Goal: Use online tool/utility: Use online tool/utility

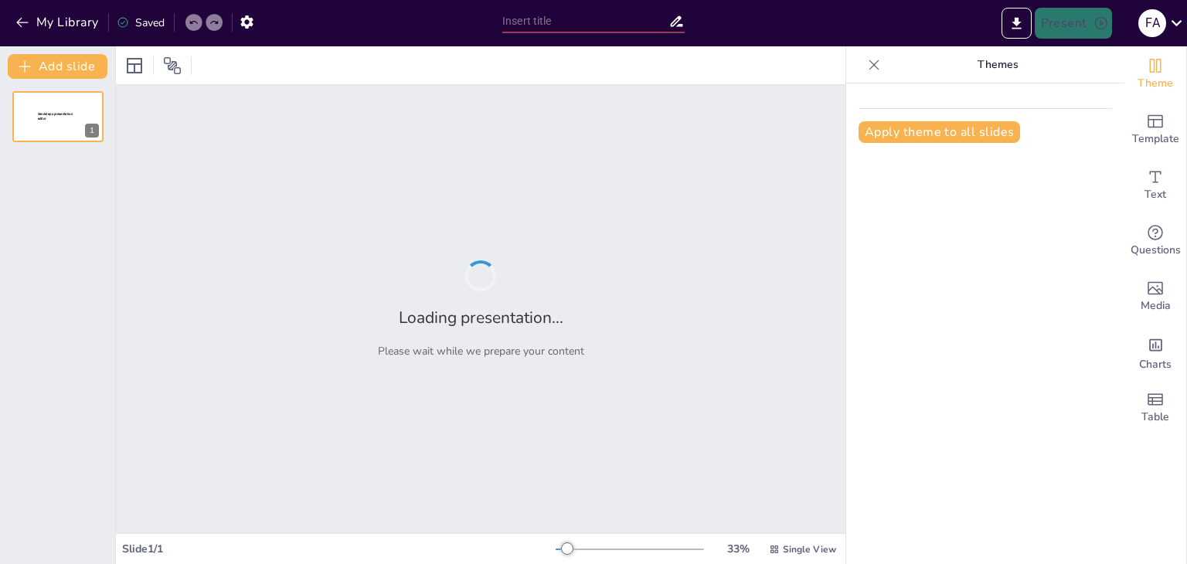
type input "Cuadro Comparativo de la Didáctica General: Estructura, Citas y Recursos Digita…"
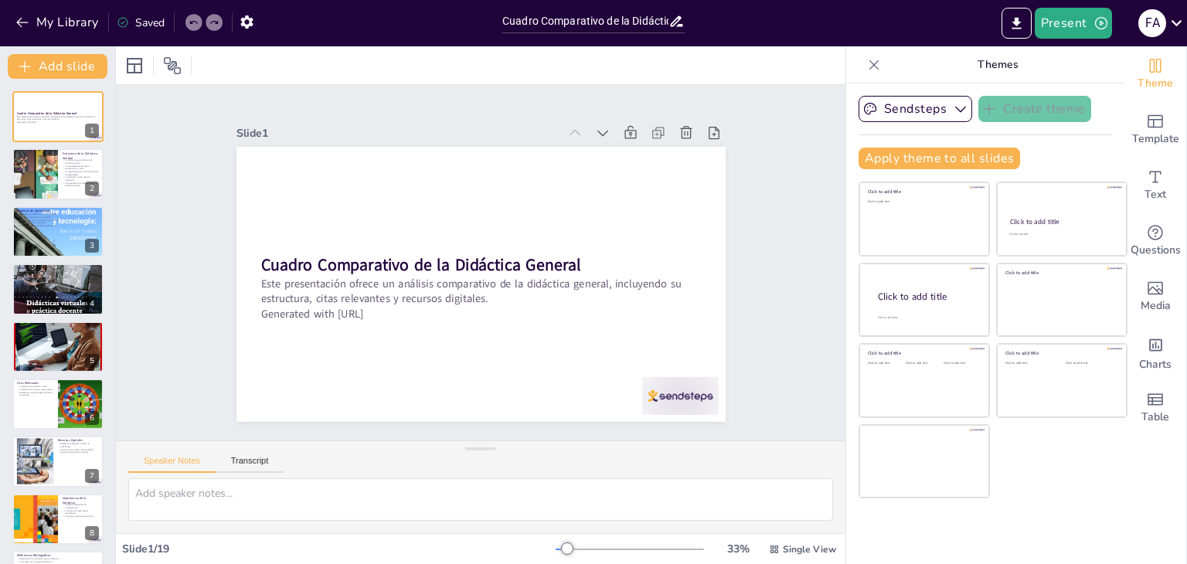
checkbox input "true"
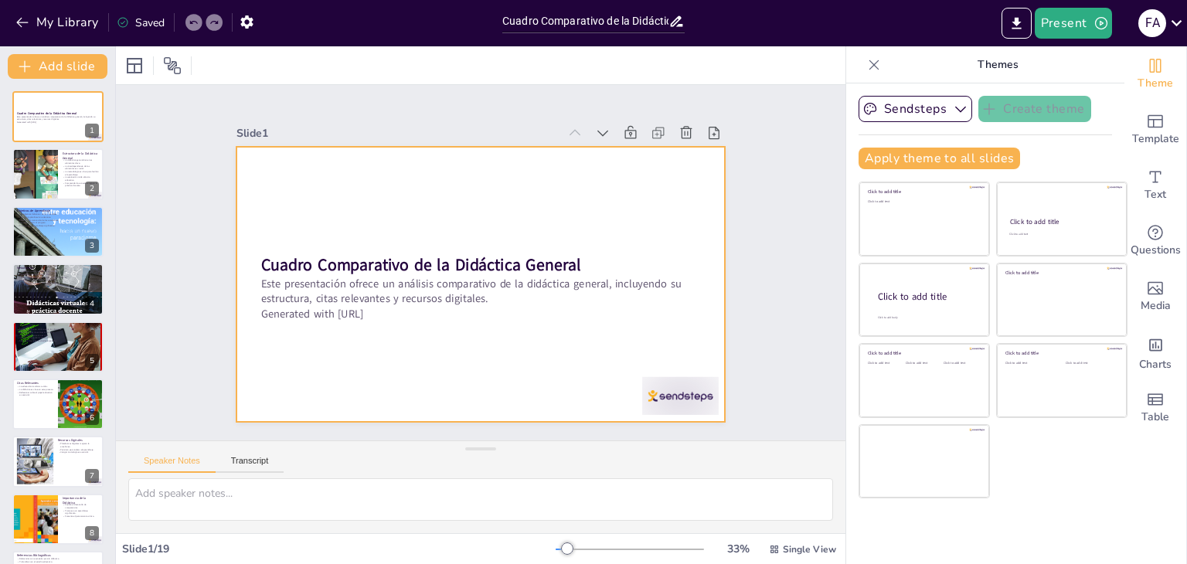
checkbox input "true"
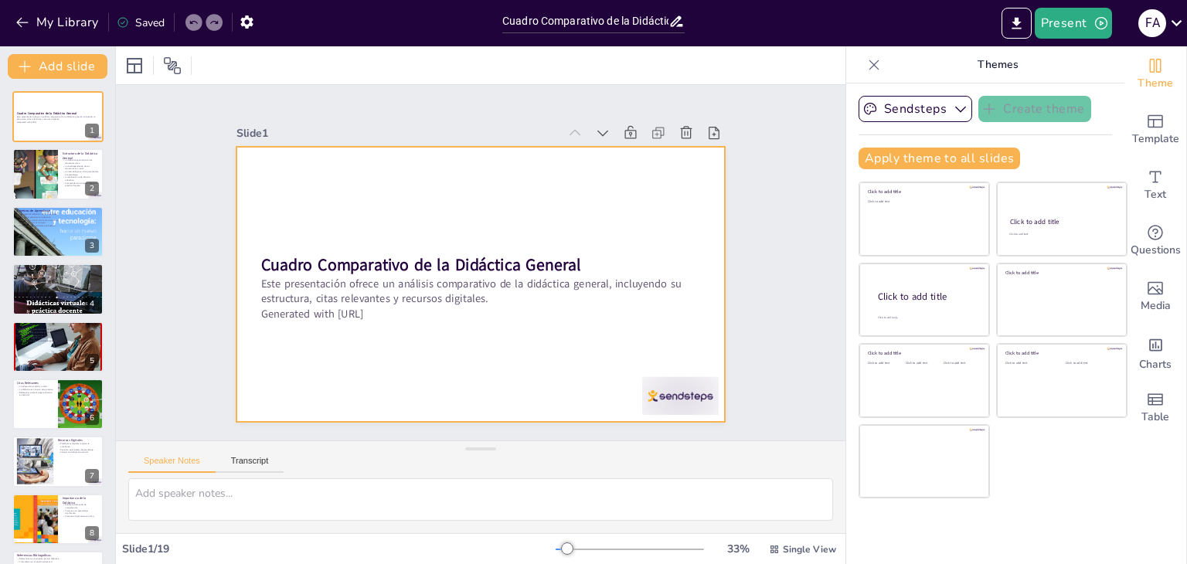
checkbox input "true"
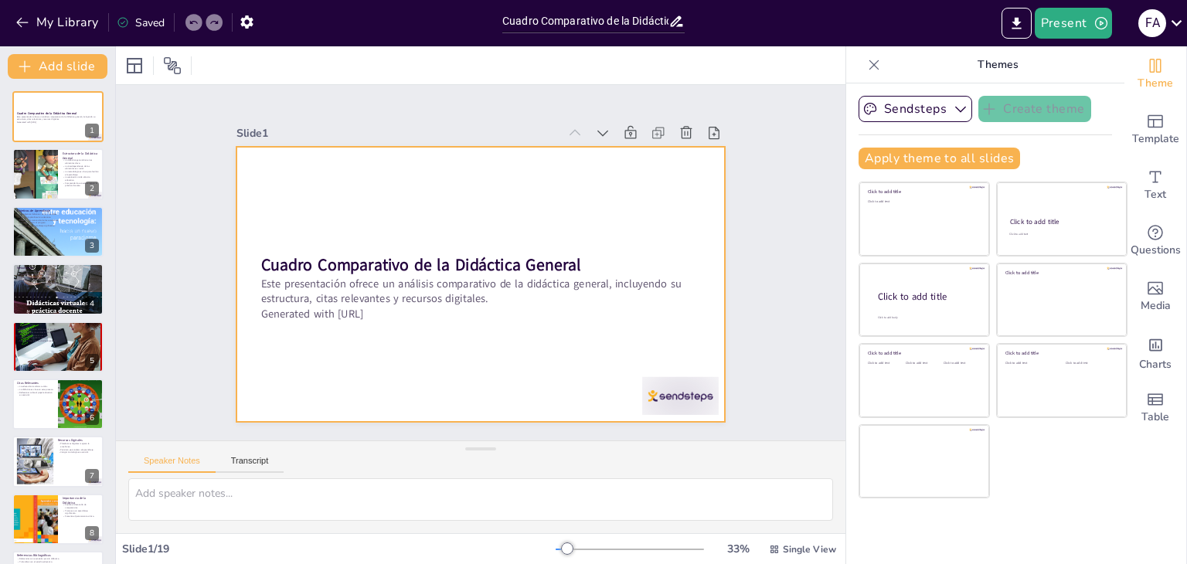
checkbox input "true"
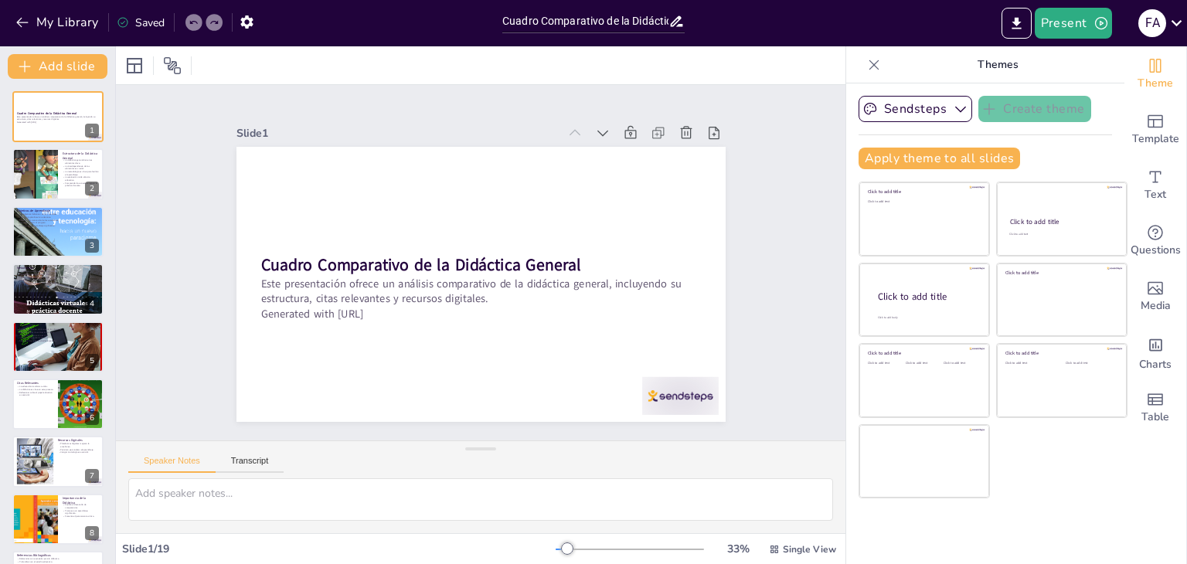
checkbox input "true"
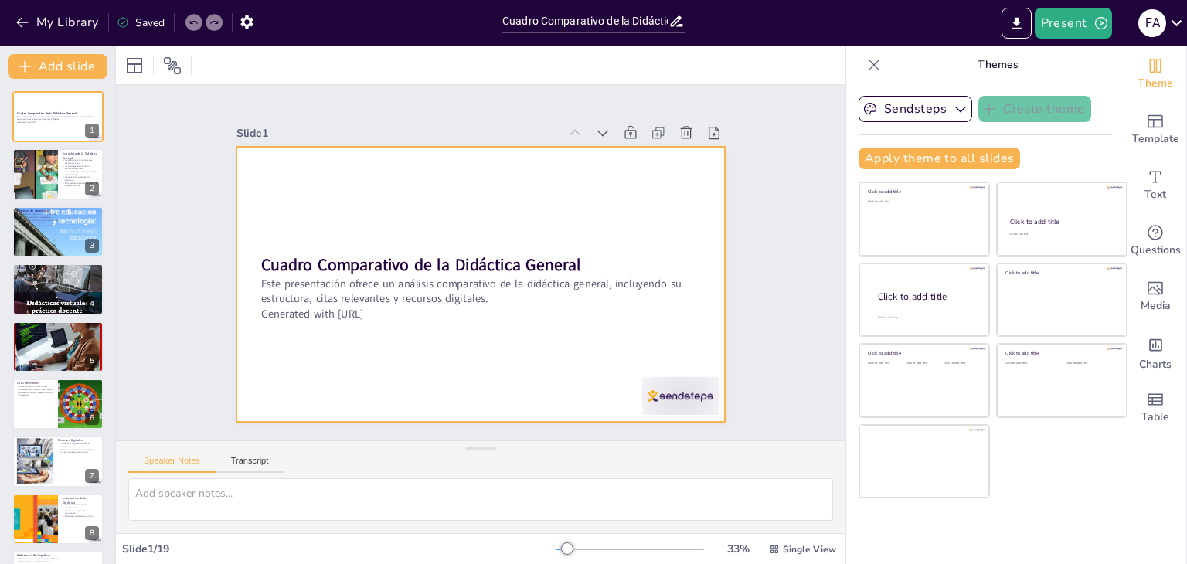
checkbox input "true"
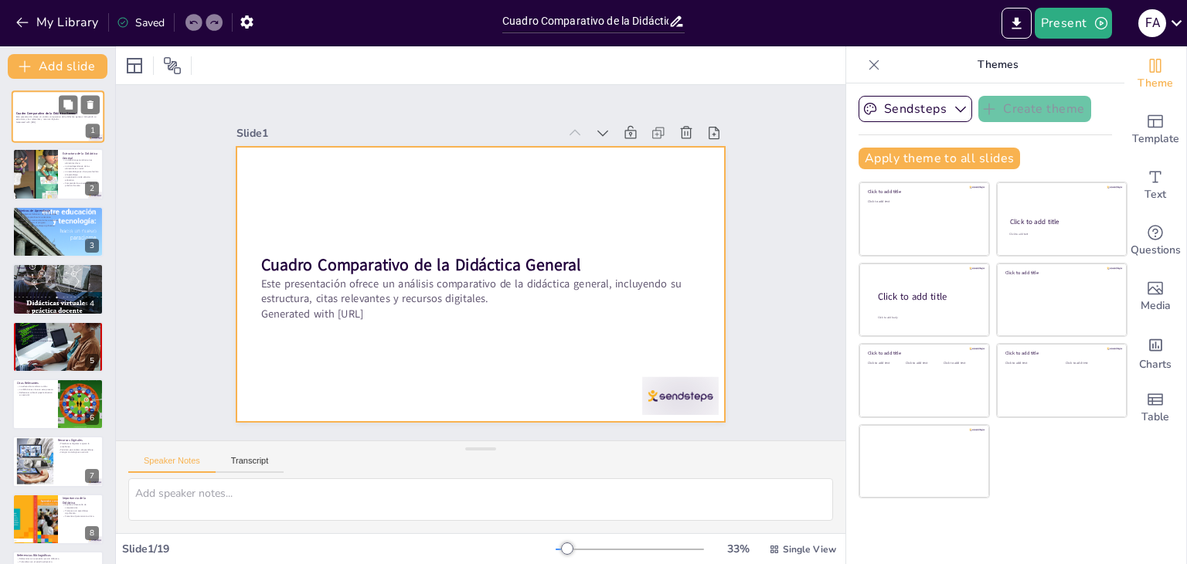
checkbox input "true"
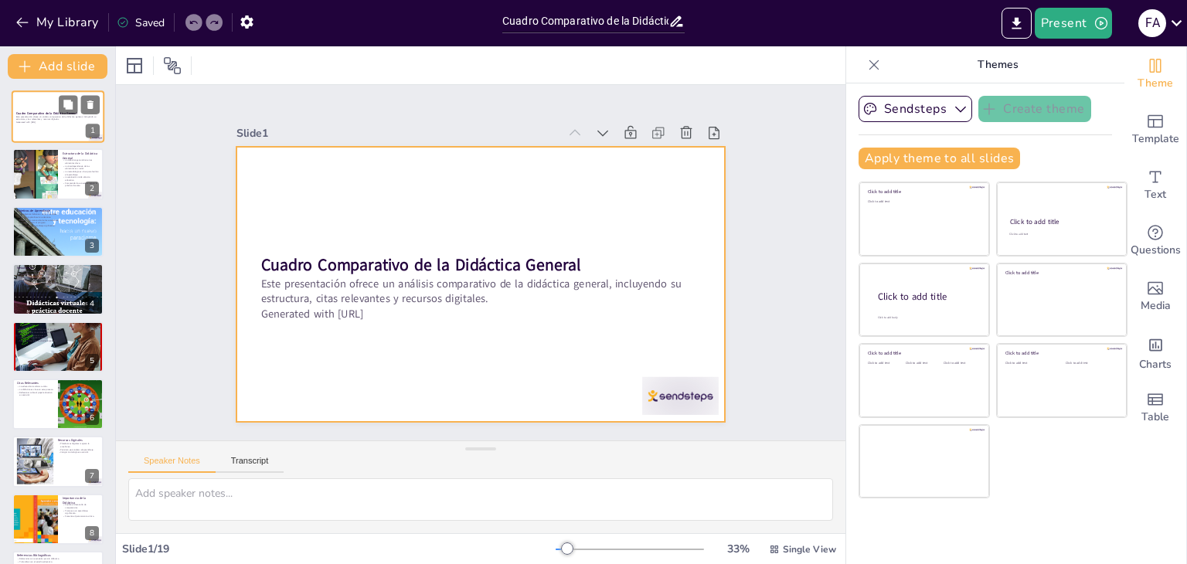
checkbox input "true"
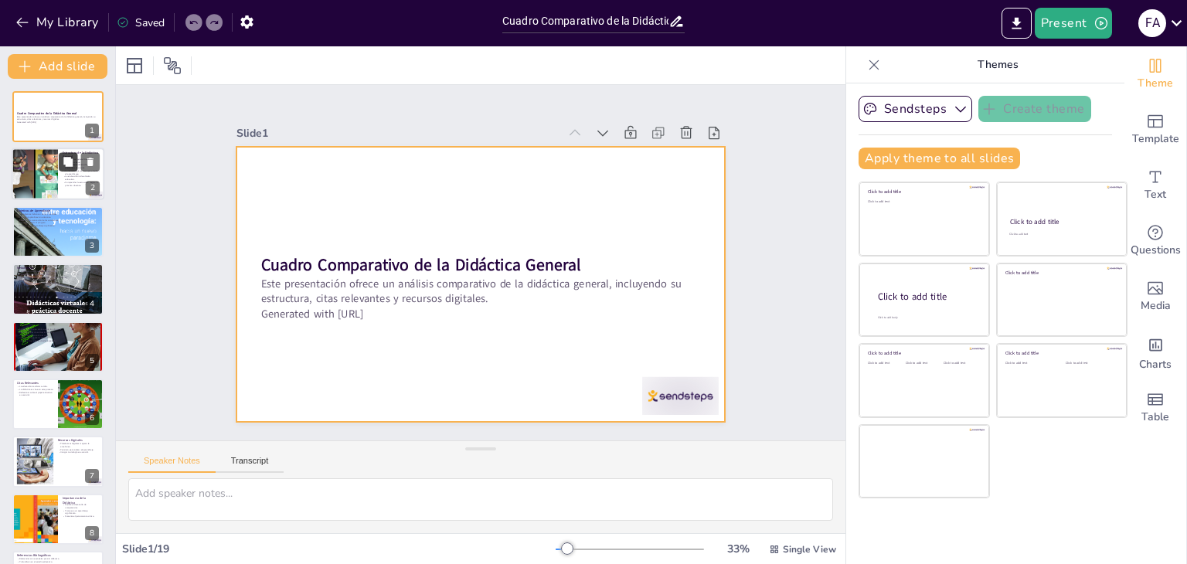
checkbox input "true"
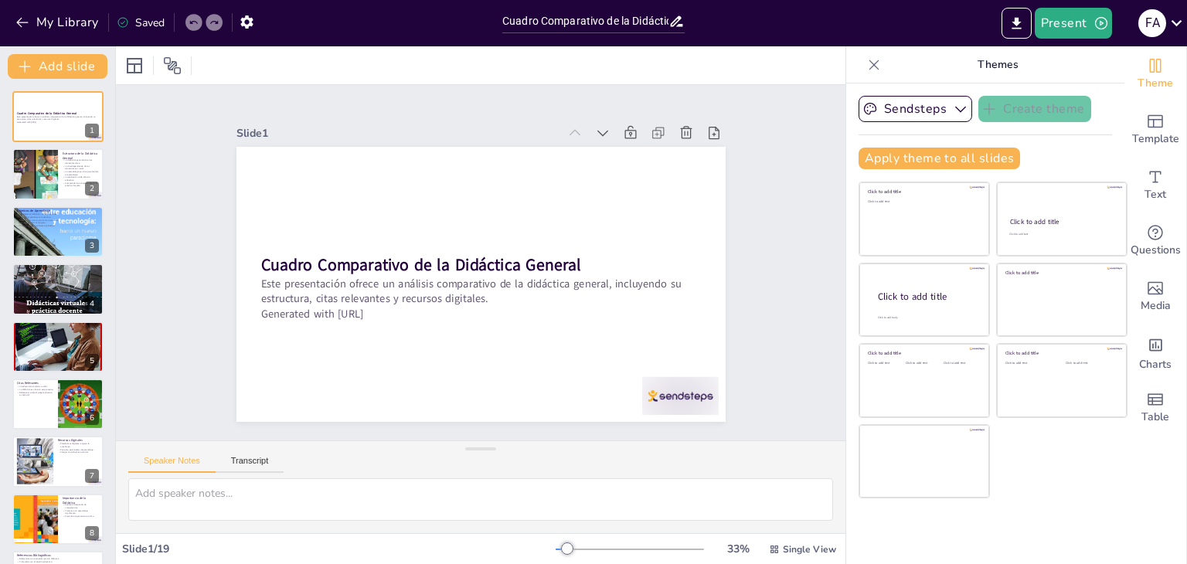
checkbox input "true"
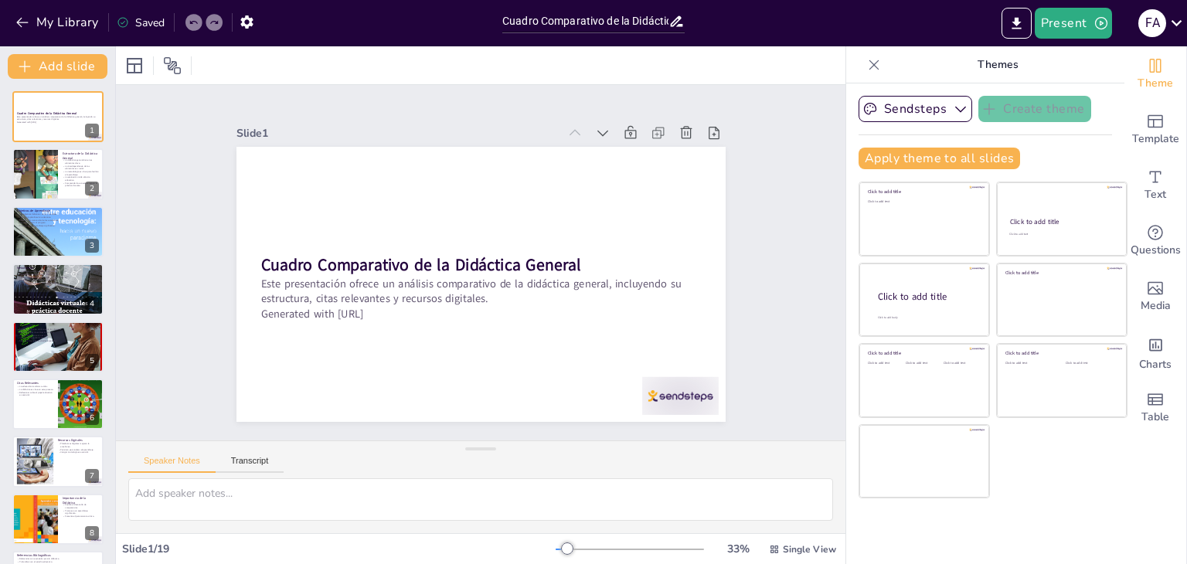
checkbox input "true"
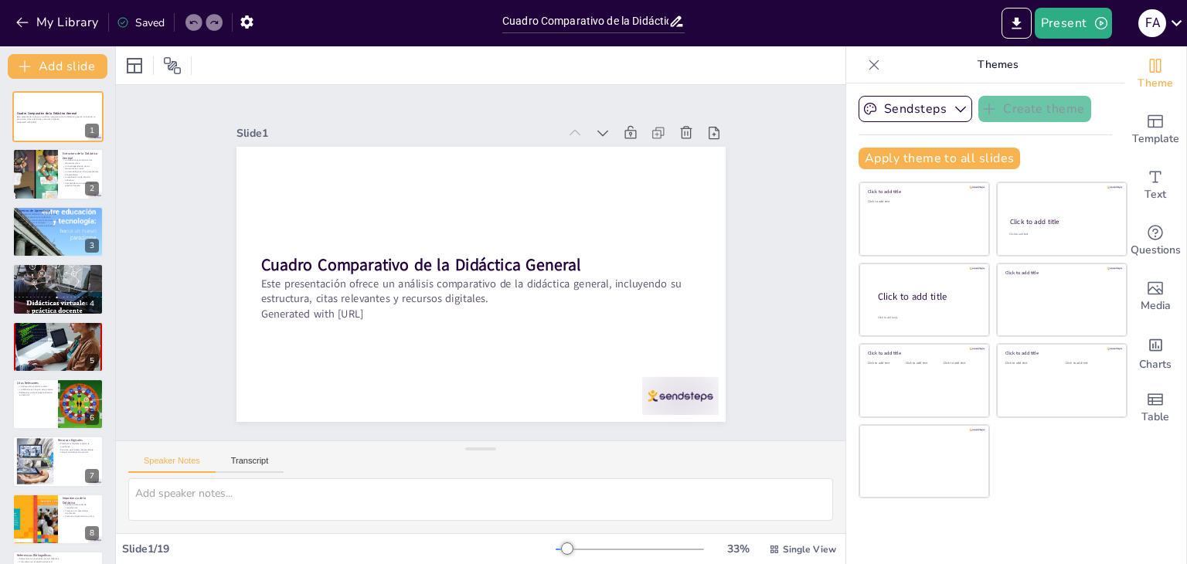
checkbox input "true"
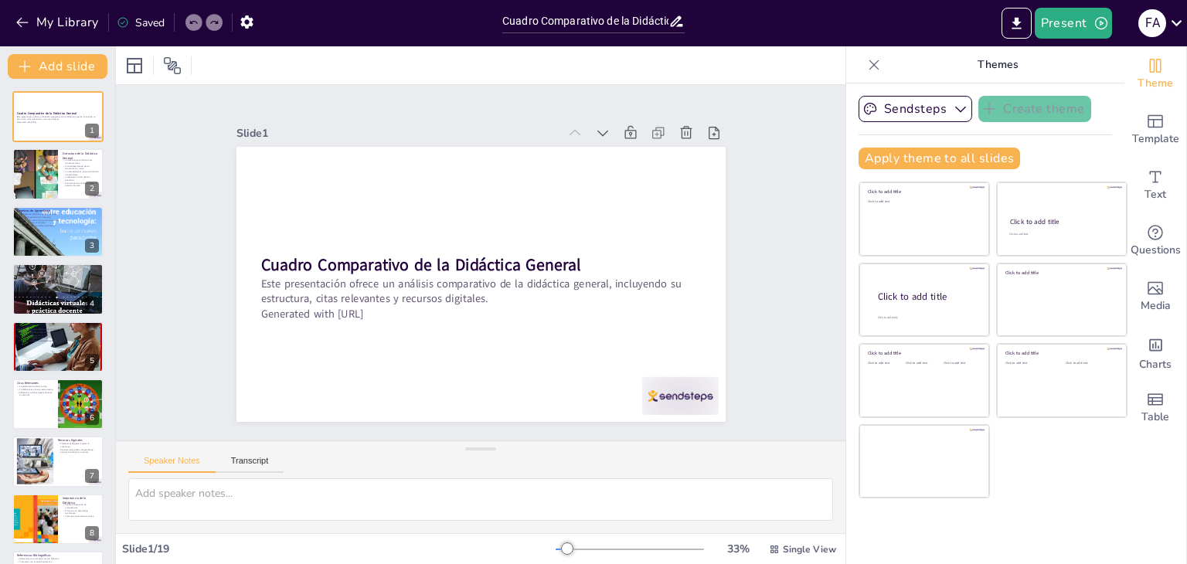
checkbox input "true"
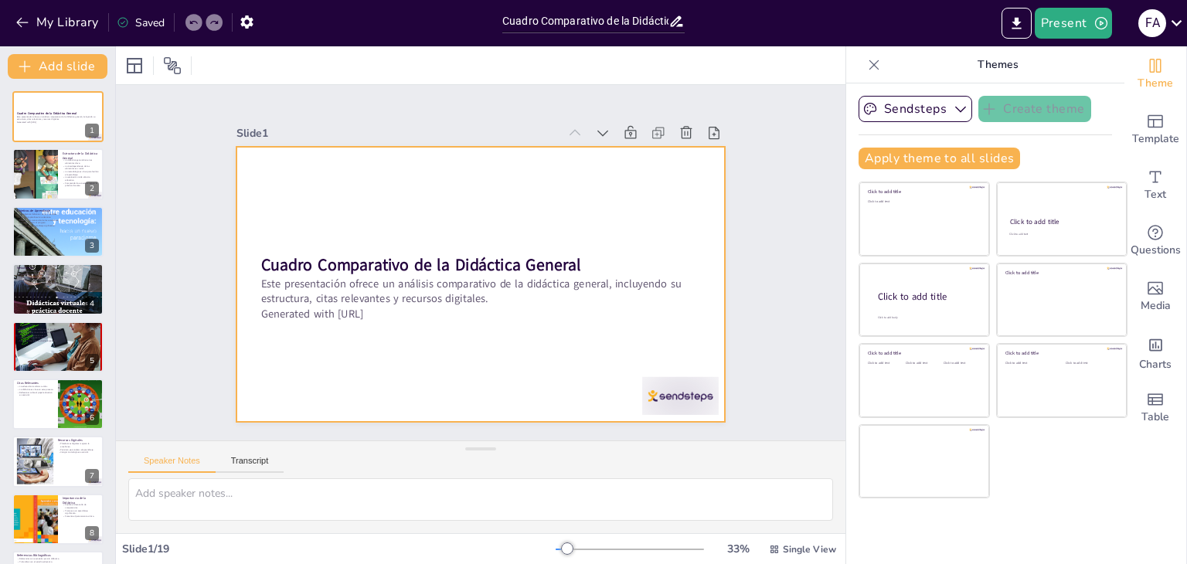
checkbox input "true"
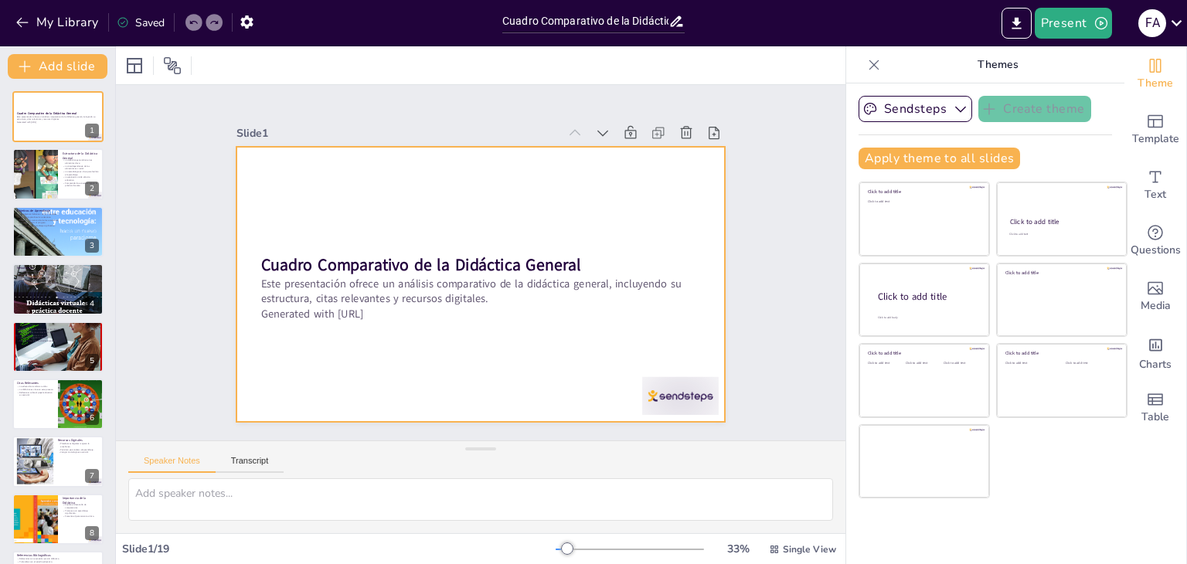
checkbox input "true"
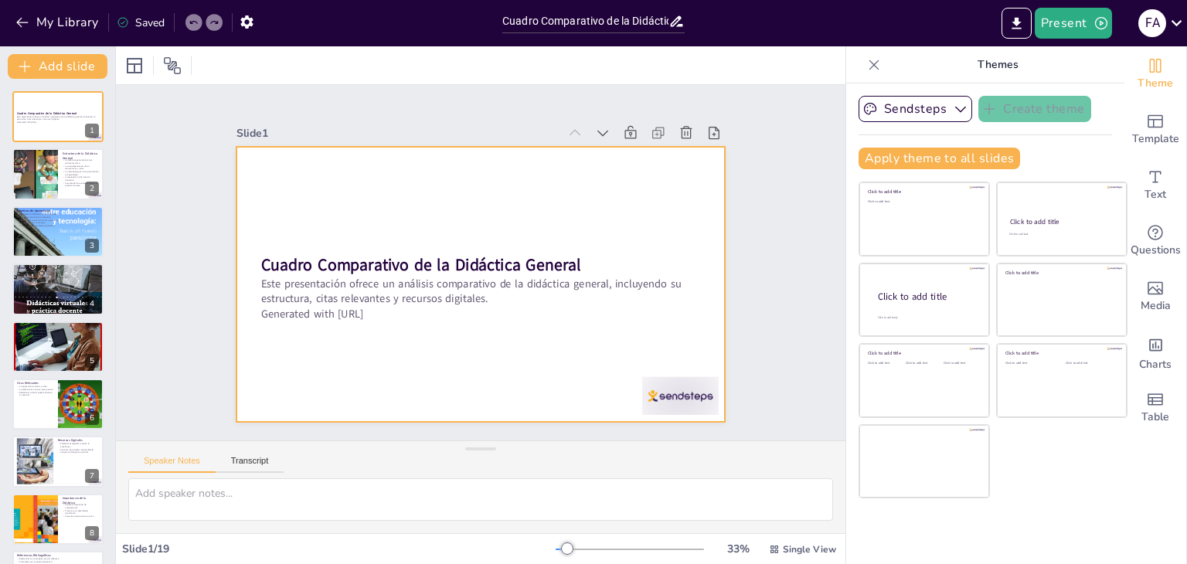
checkbox input "true"
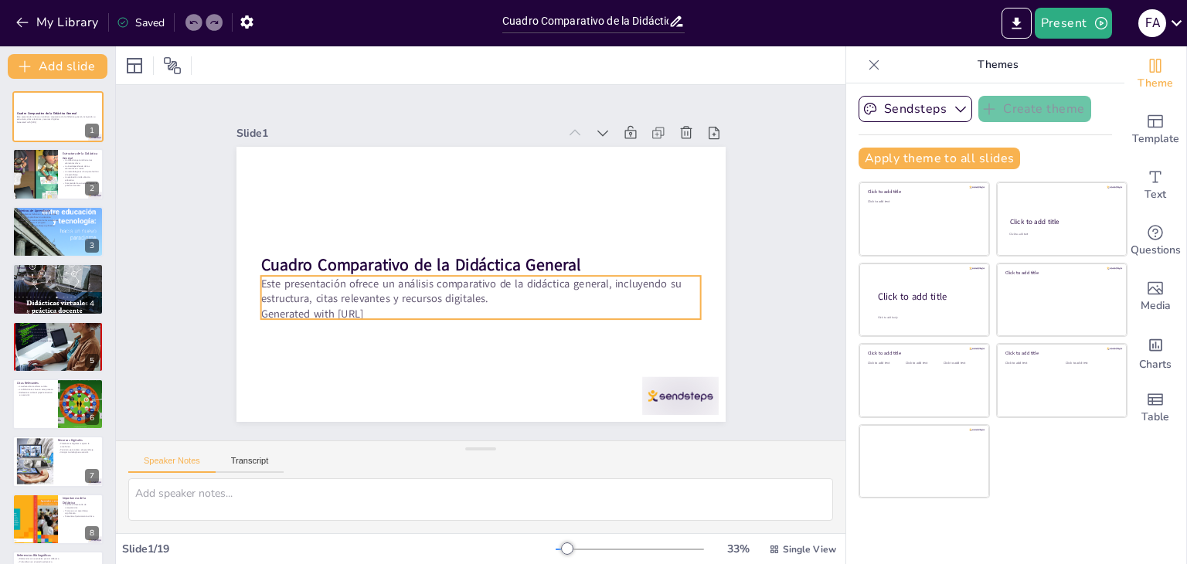
checkbox input "true"
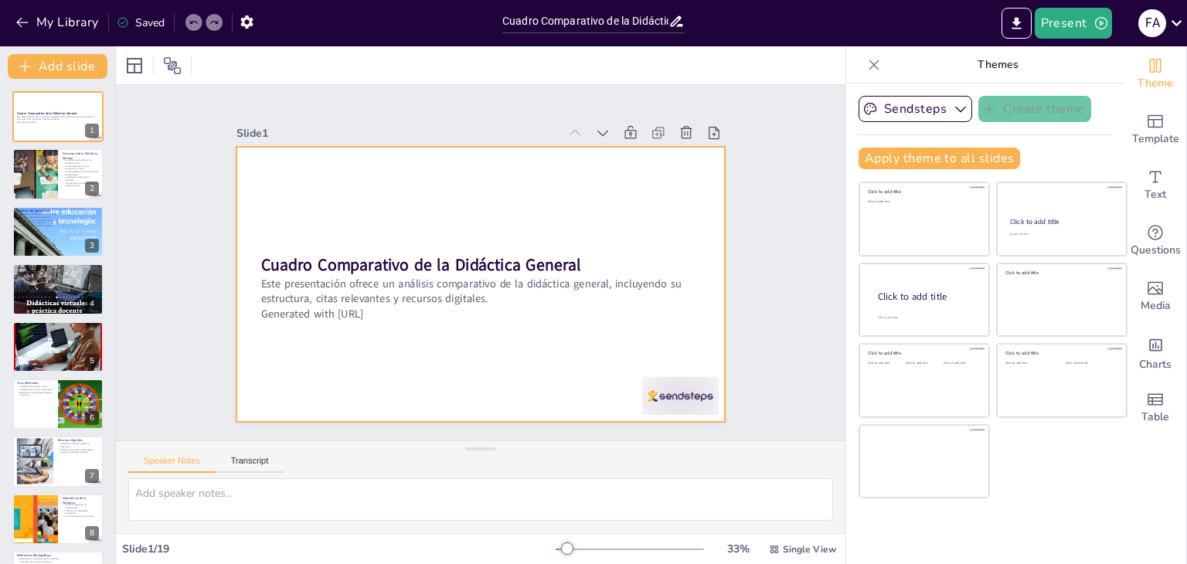
checkbox input "true"
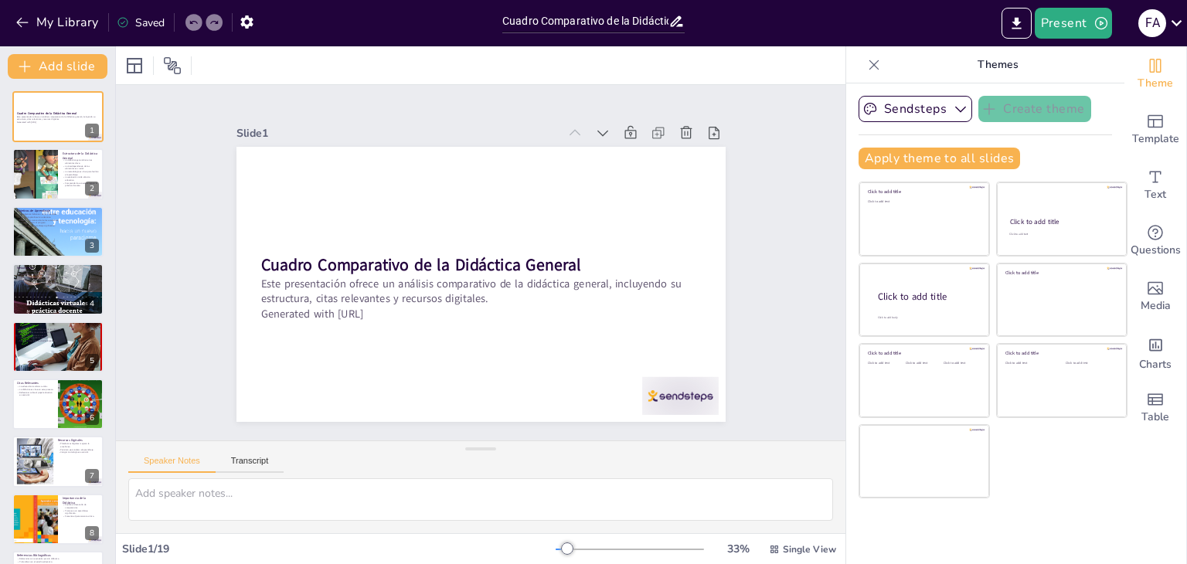
checkbox input "true"
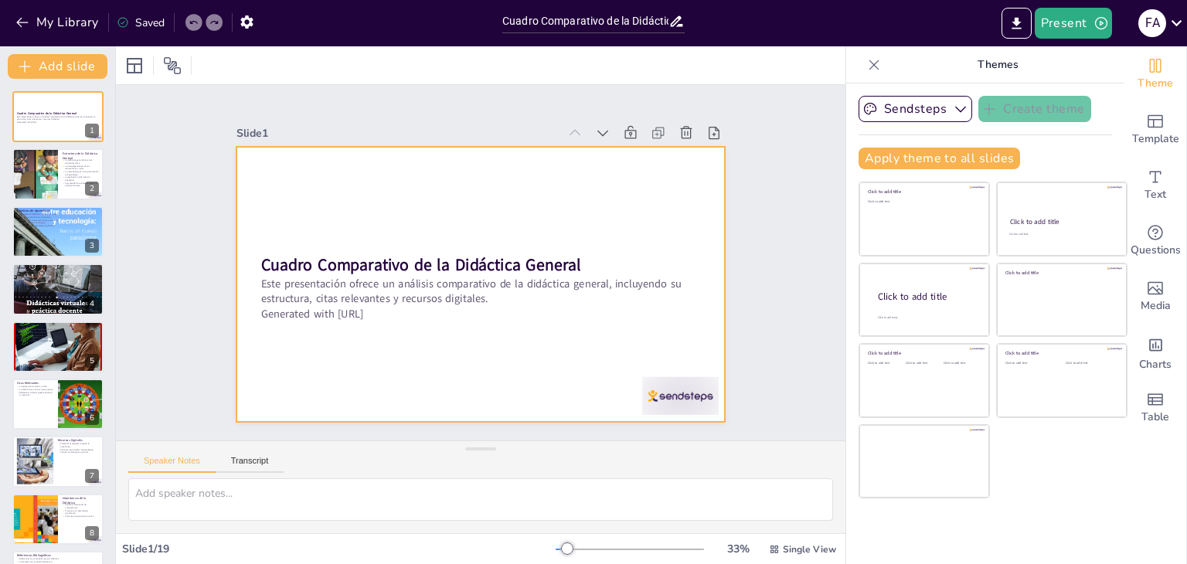
checkbox input "true"
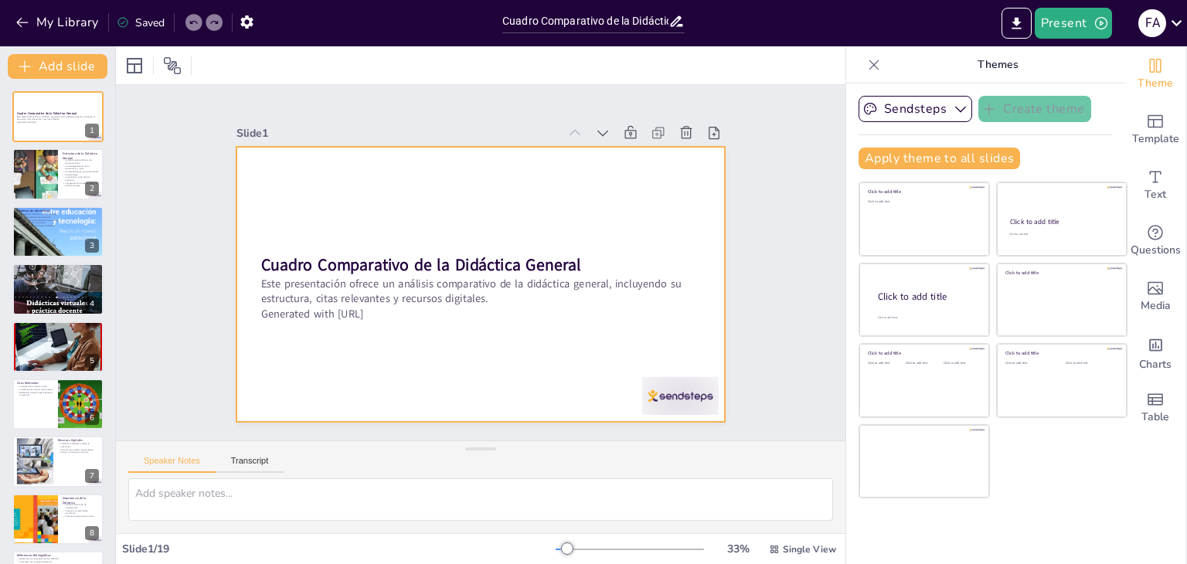
checkbox input "true"
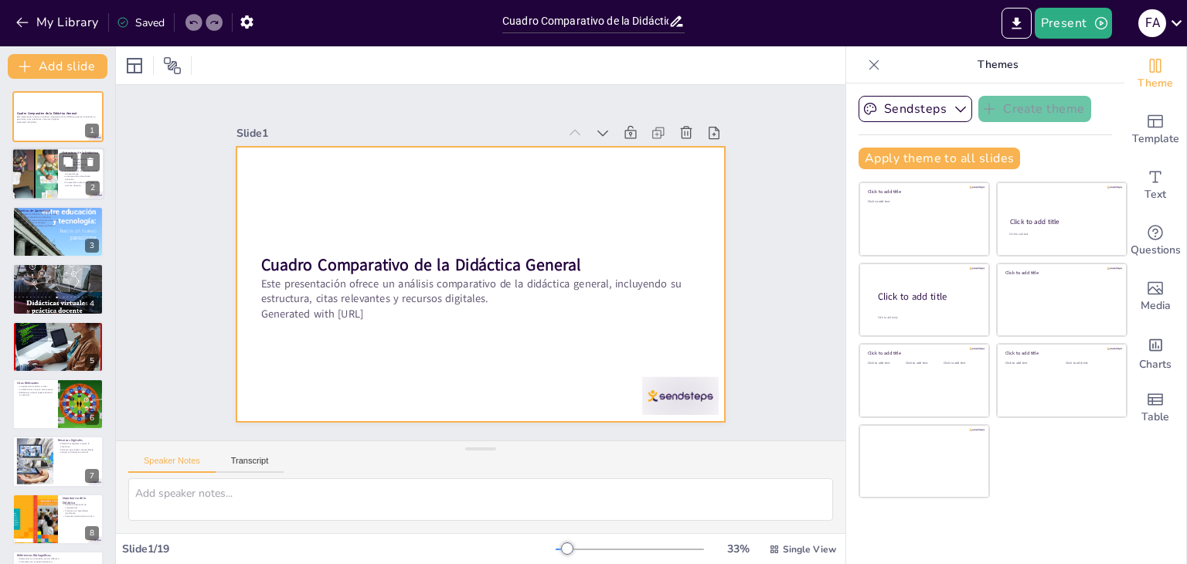
checkbox input "true"
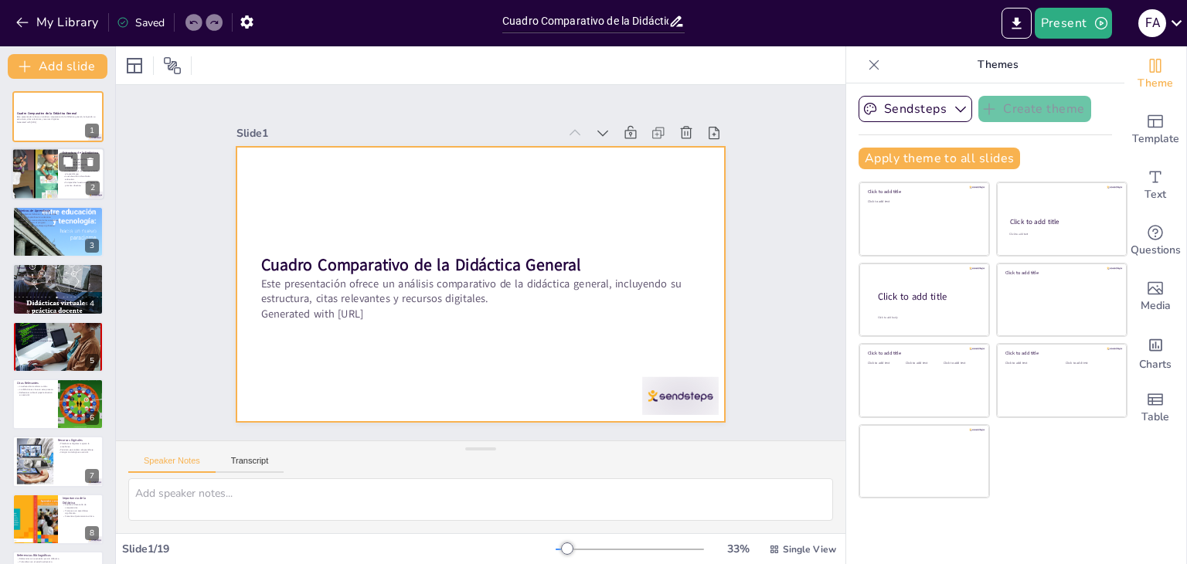
checkbox input "true"
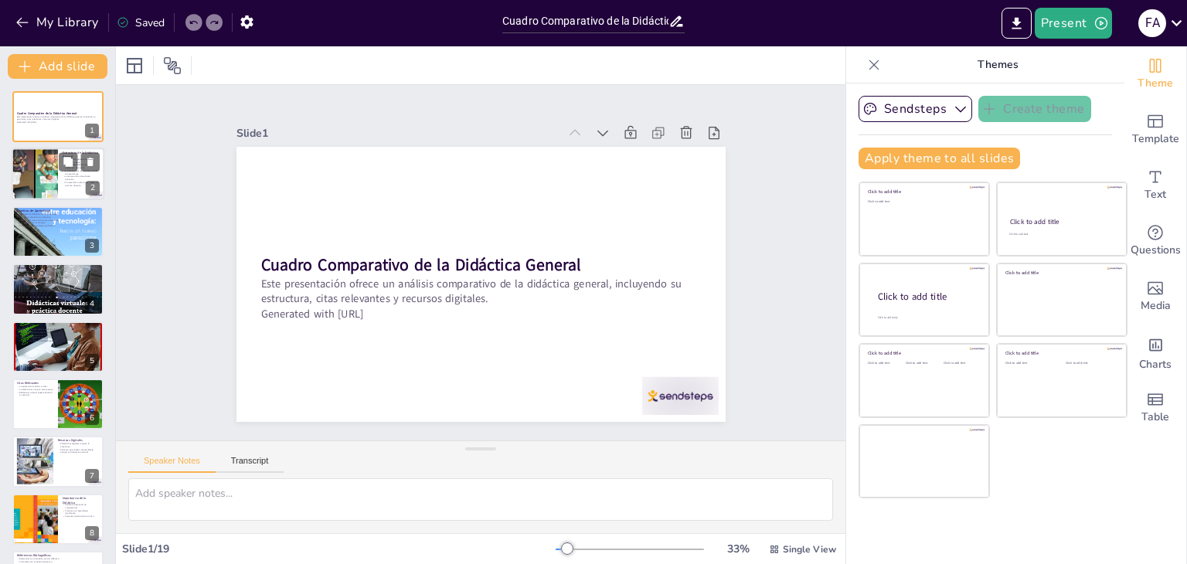
checkbox input "true"
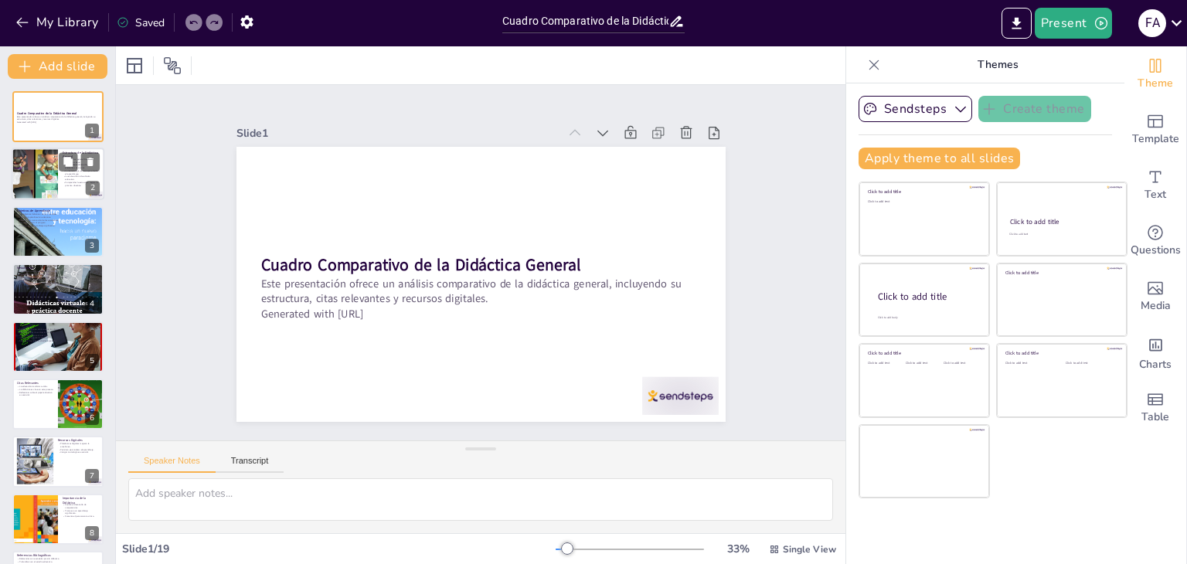
checkbox input "true"
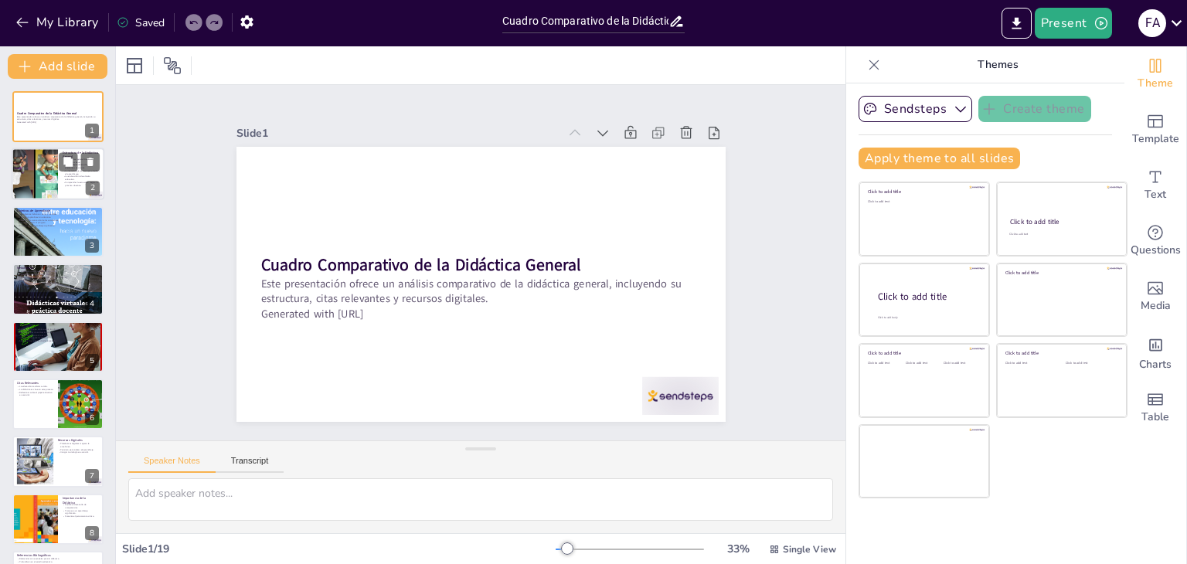
checkbox input "true"
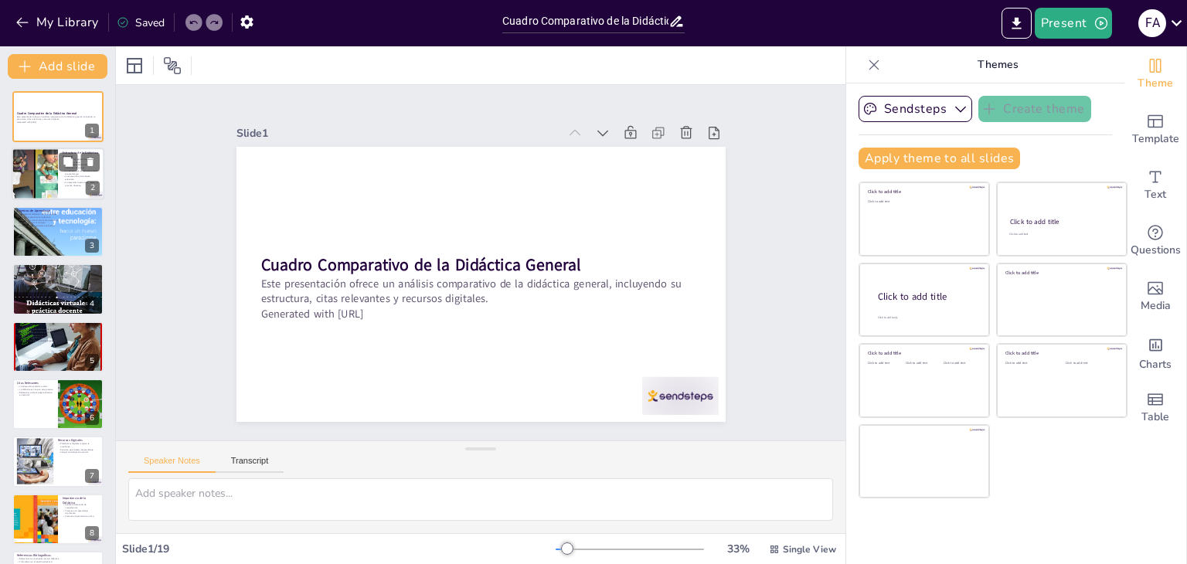
click at [63, 174] on div "La didáctica general tiene tres elementos clave. La interdependencia de los ele…" at bounding box center [81, 172] width 37 height 29
checkbox input "true"
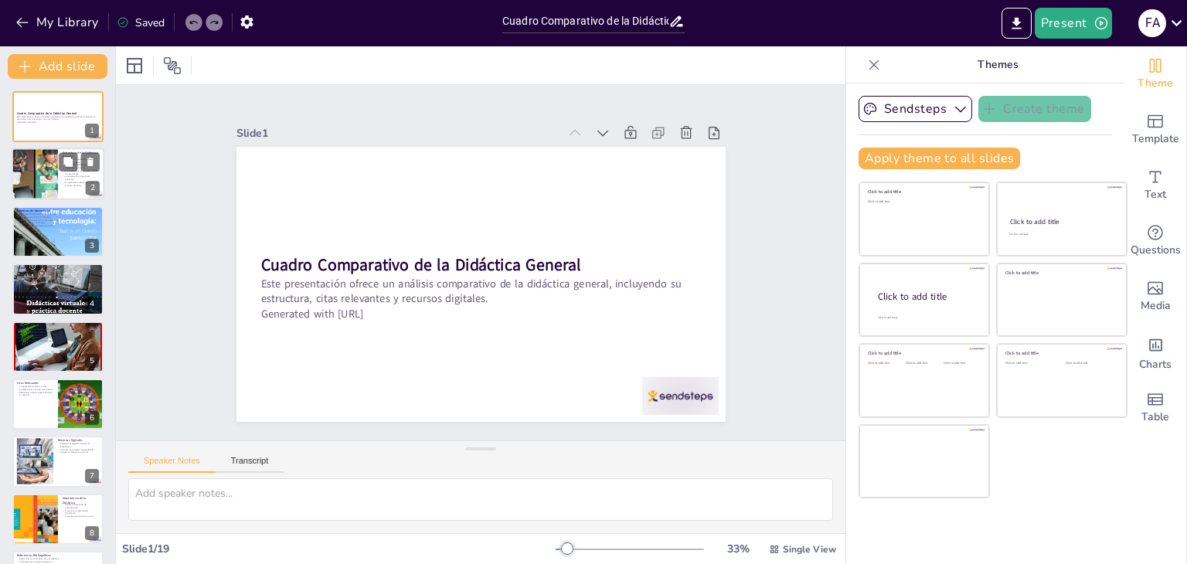
checkbox input "true"
type textarea "La didáctica general se basa en tres componentes esenciales: objetivos de apren…"
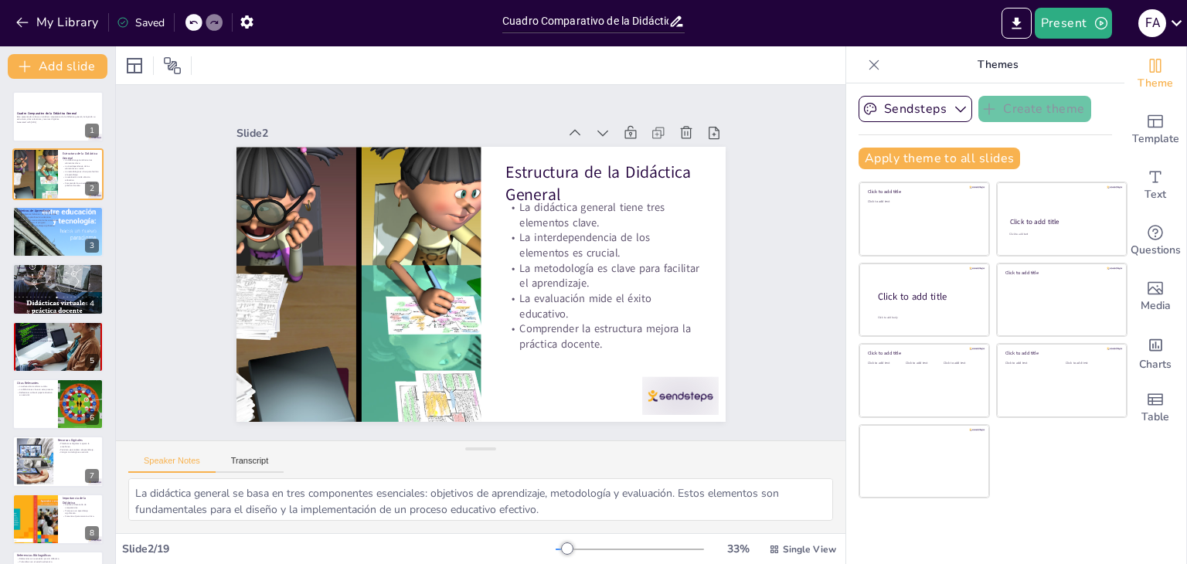
checkbox input "true"
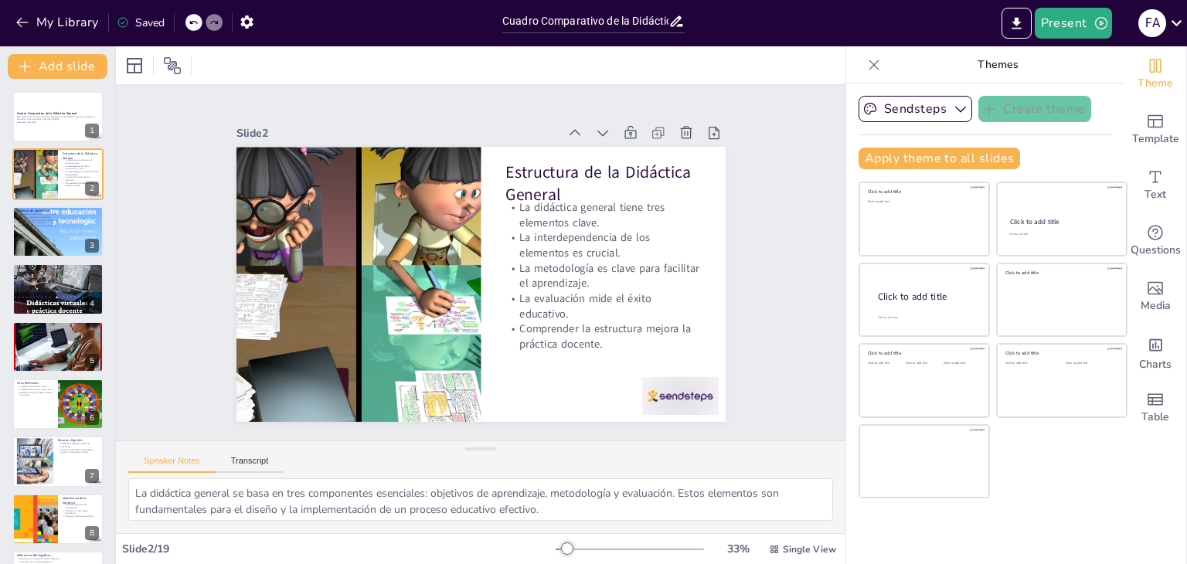
checkbox input "true"
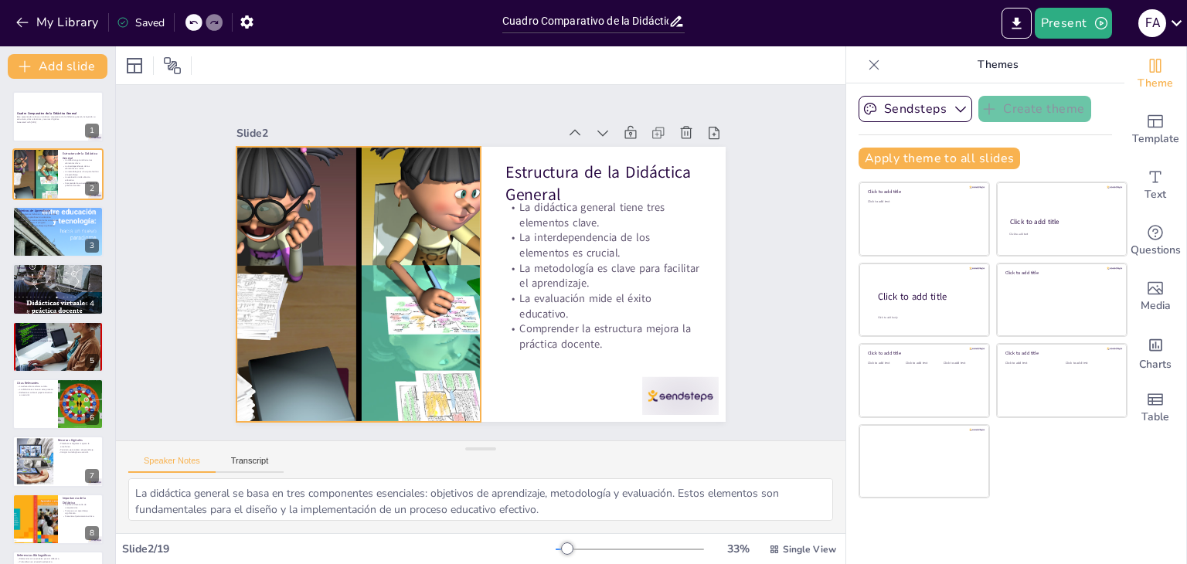
checkbox input "true"
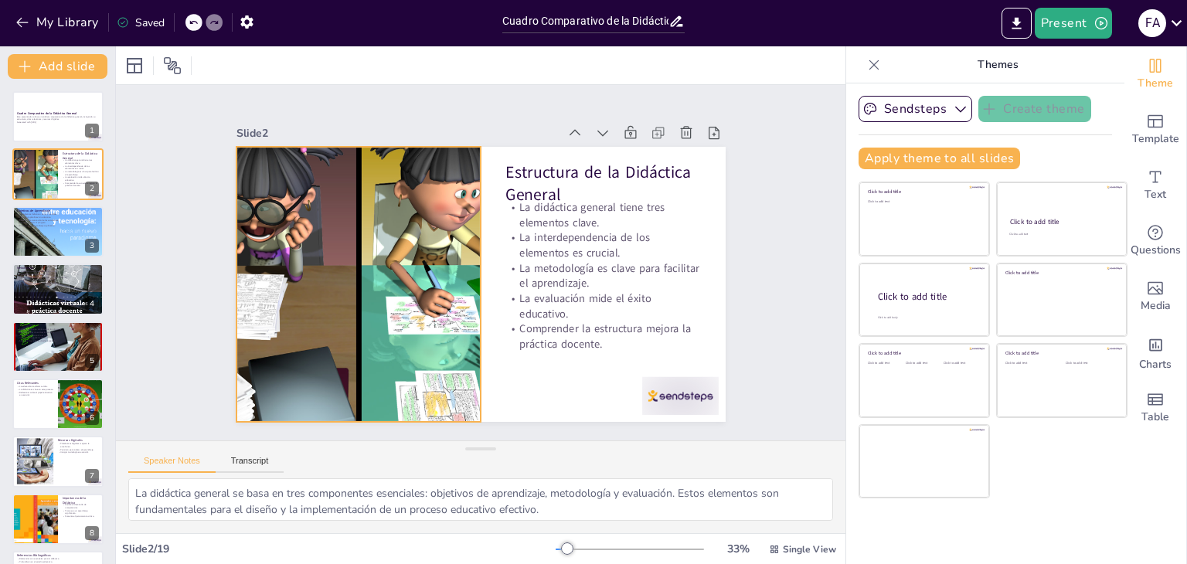
checkbox input "true"
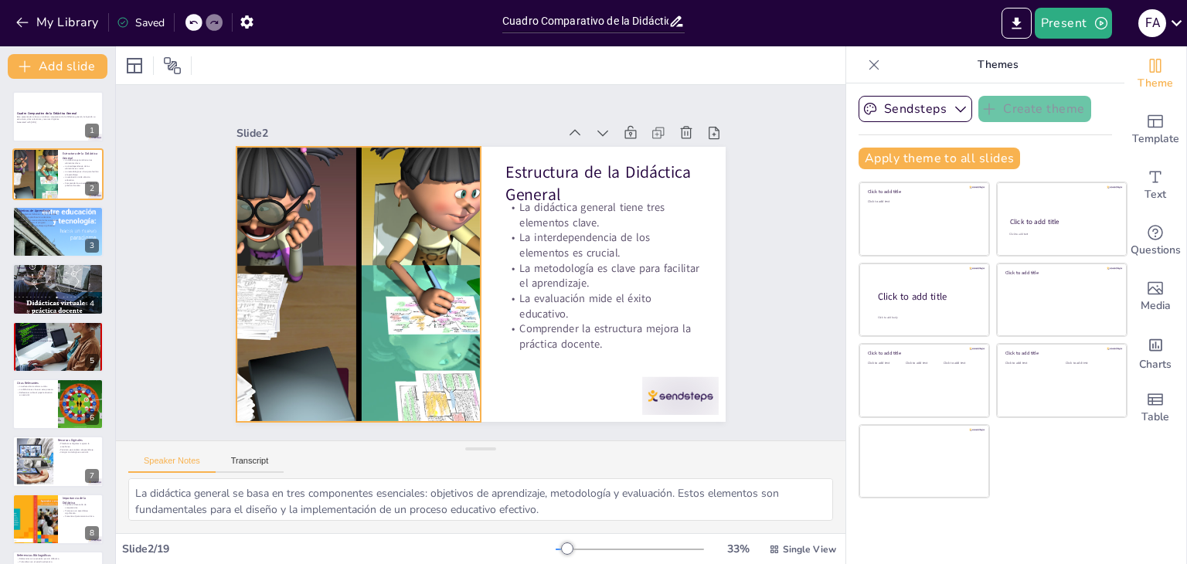
checkbox input "true"
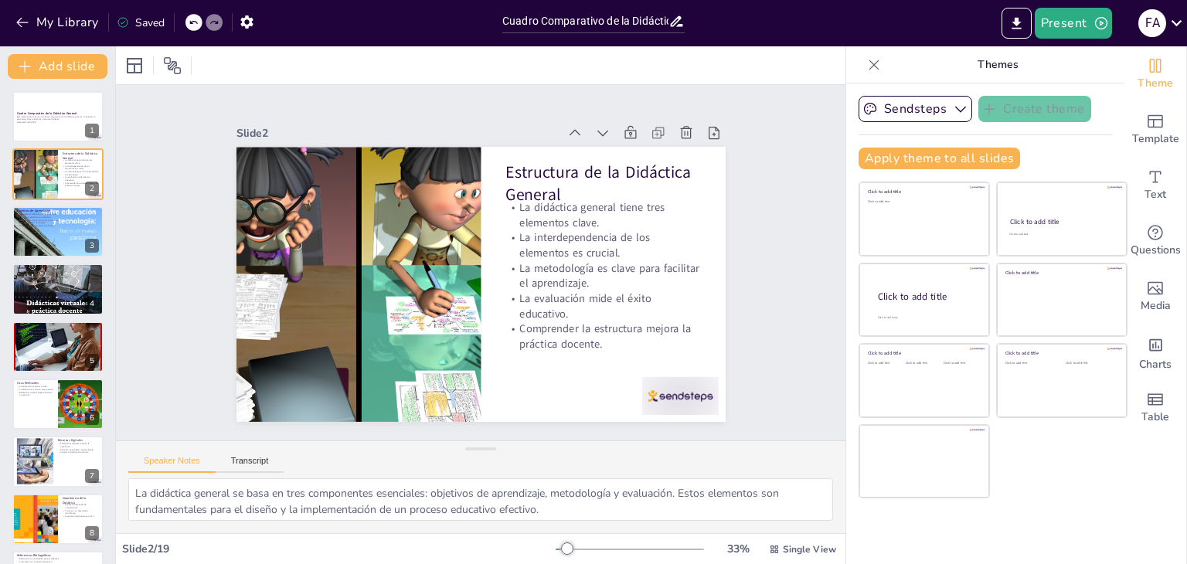
checkbox input "true"
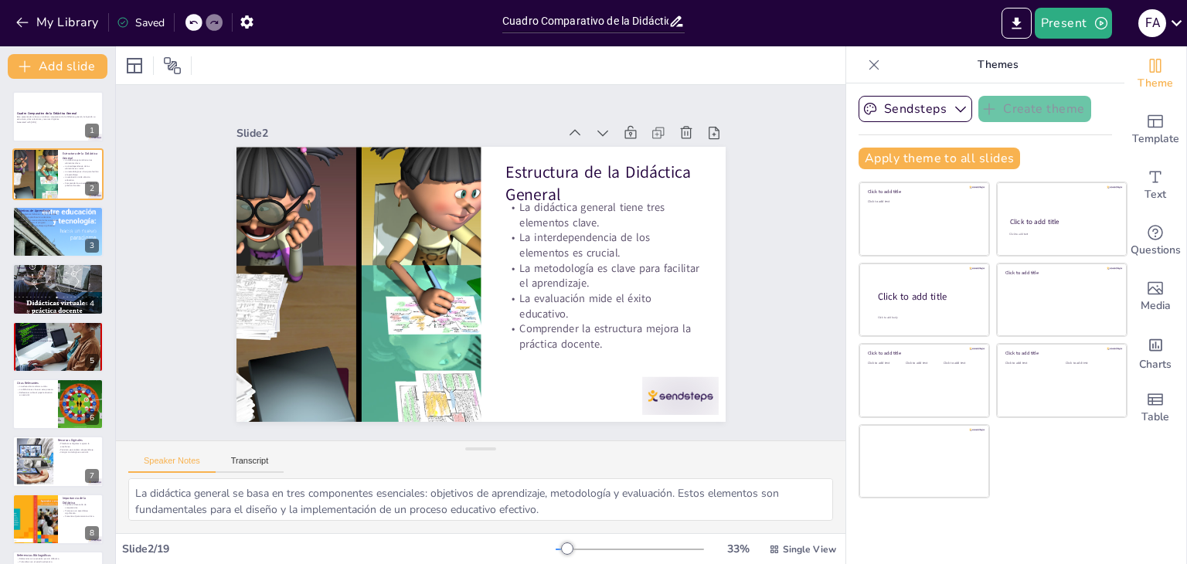
checkbox input "true"
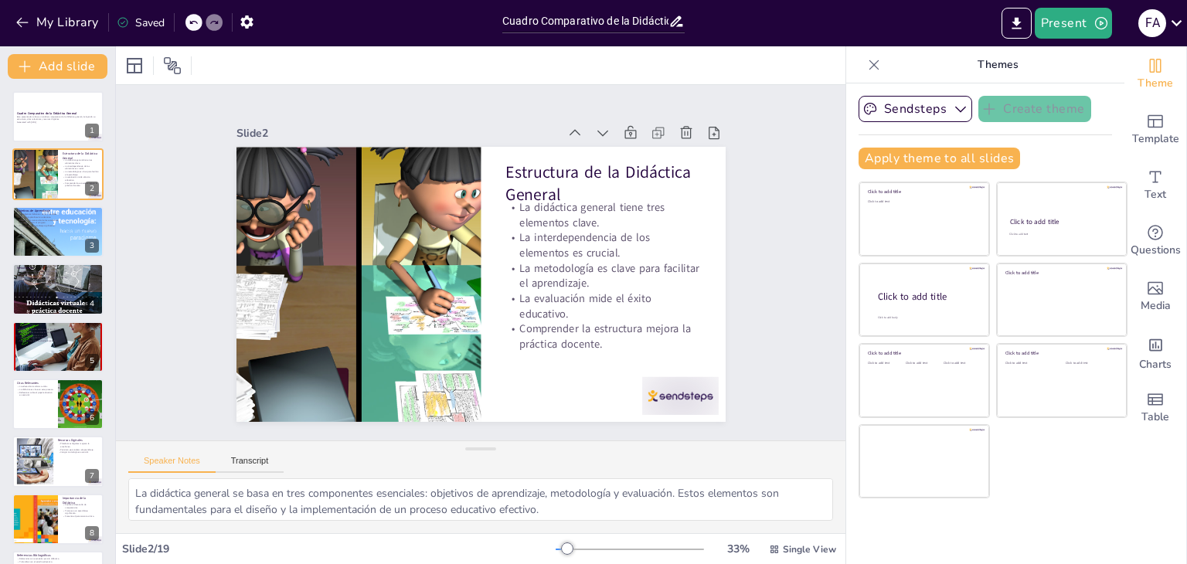
checkbox input "true"
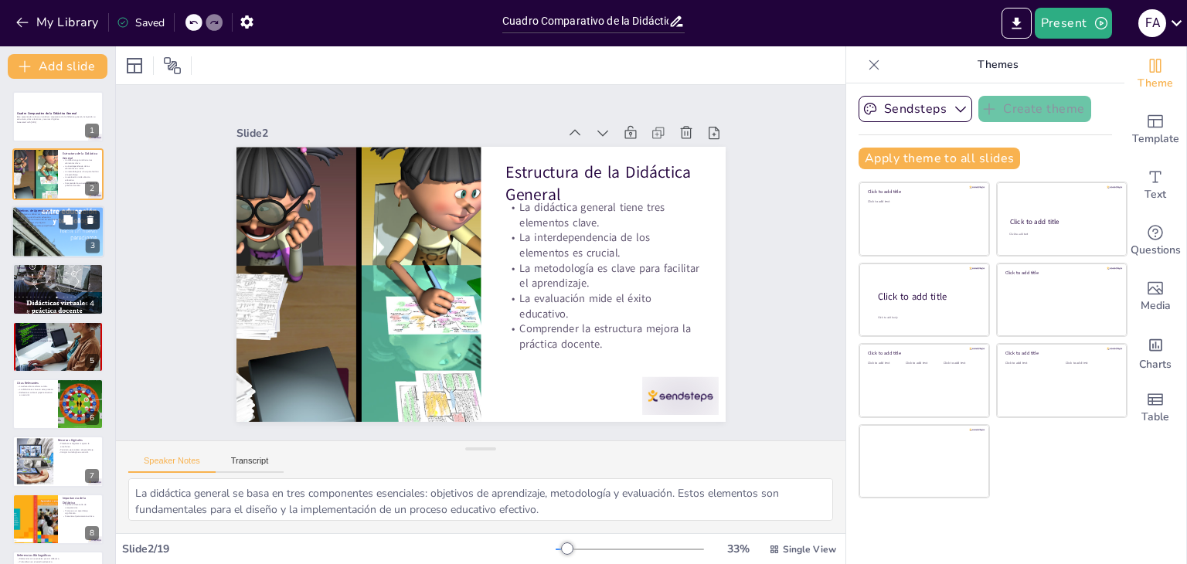
checkbox input "true"
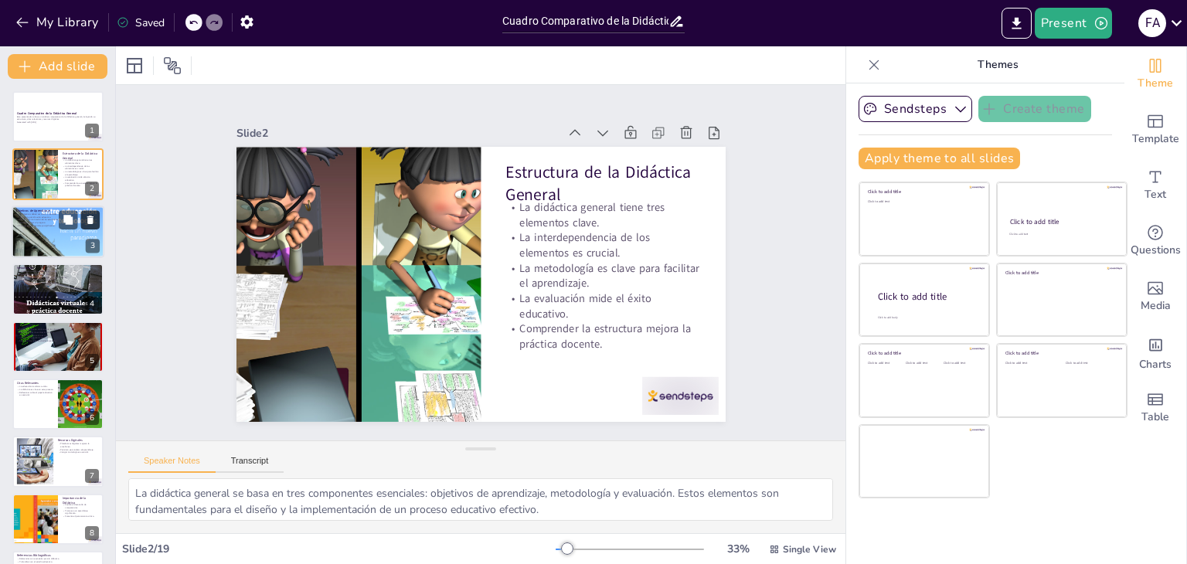
checkbox input "true"
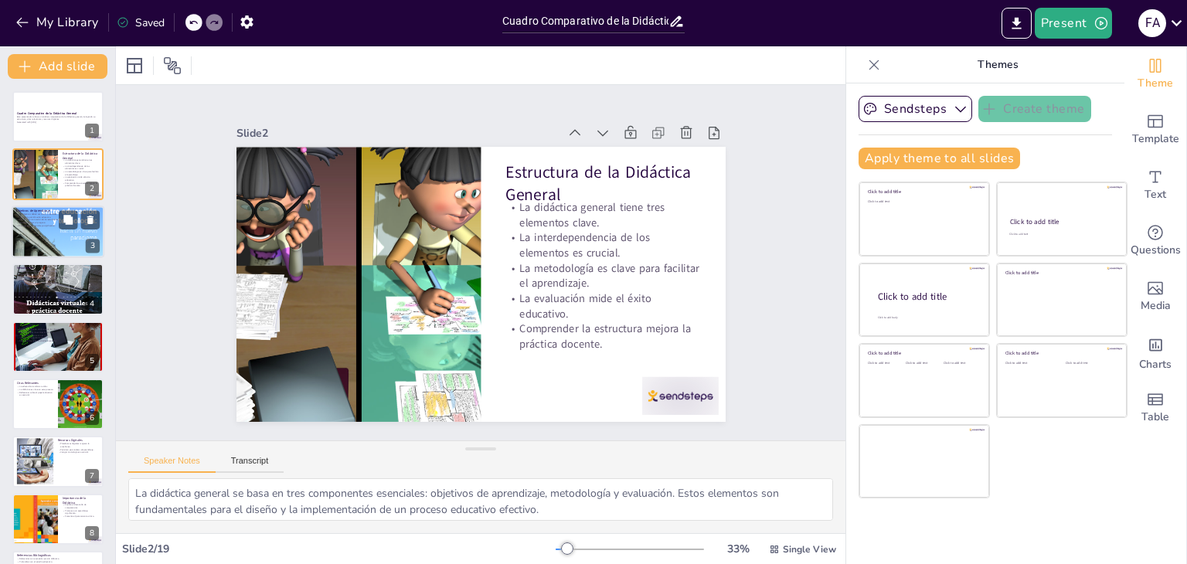
checkbox input "true"
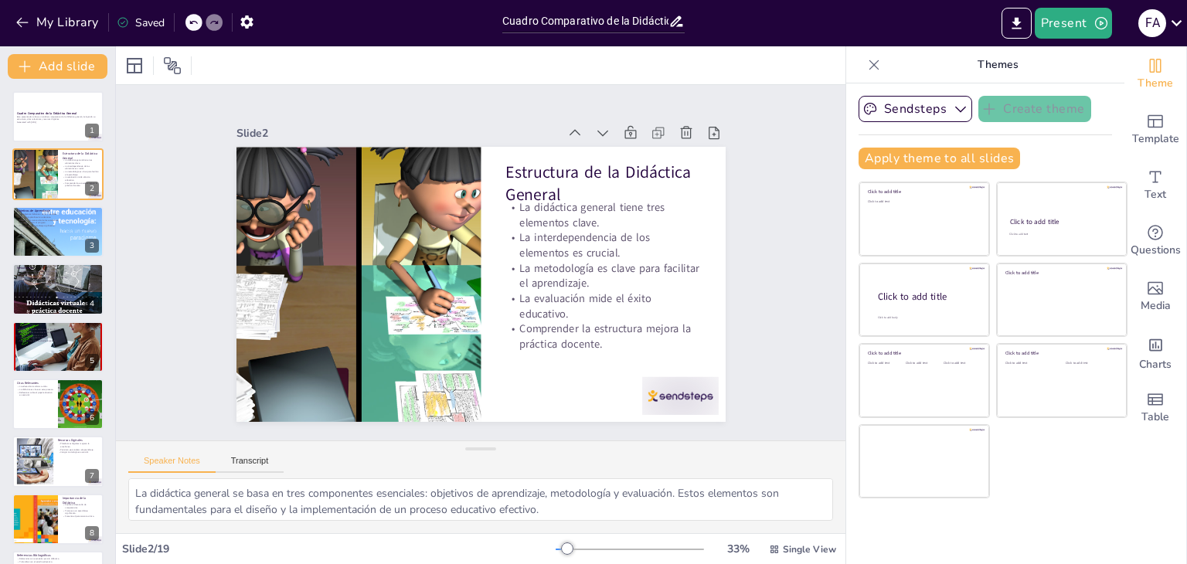
checkbox input "true"
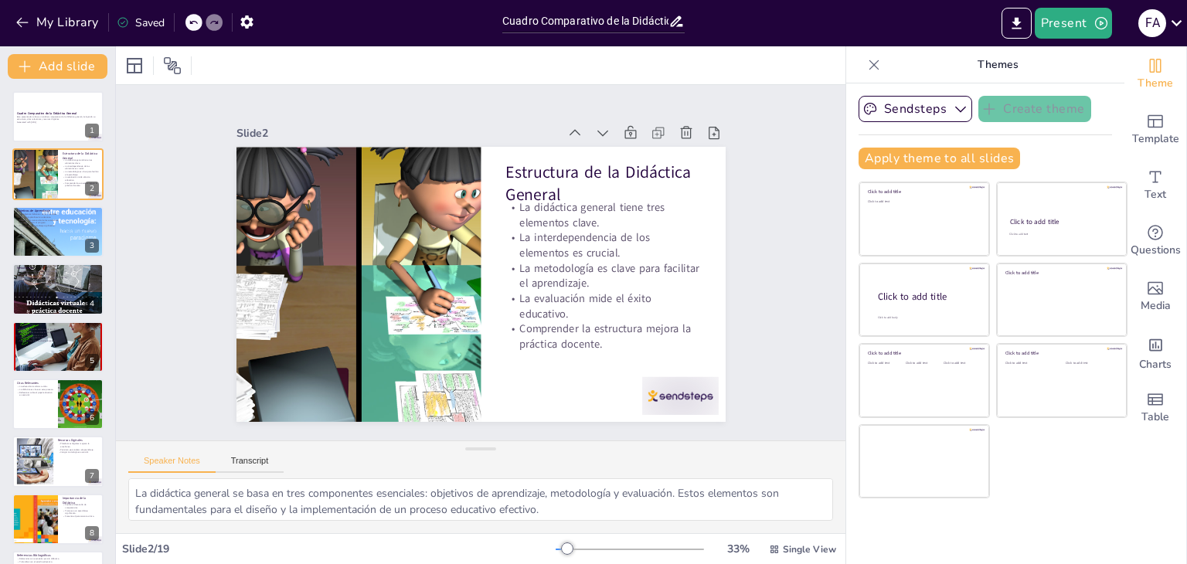
checkbox input "true"
click at [734, 202] on icon at bounding box center [743, 211] width 19 height 19
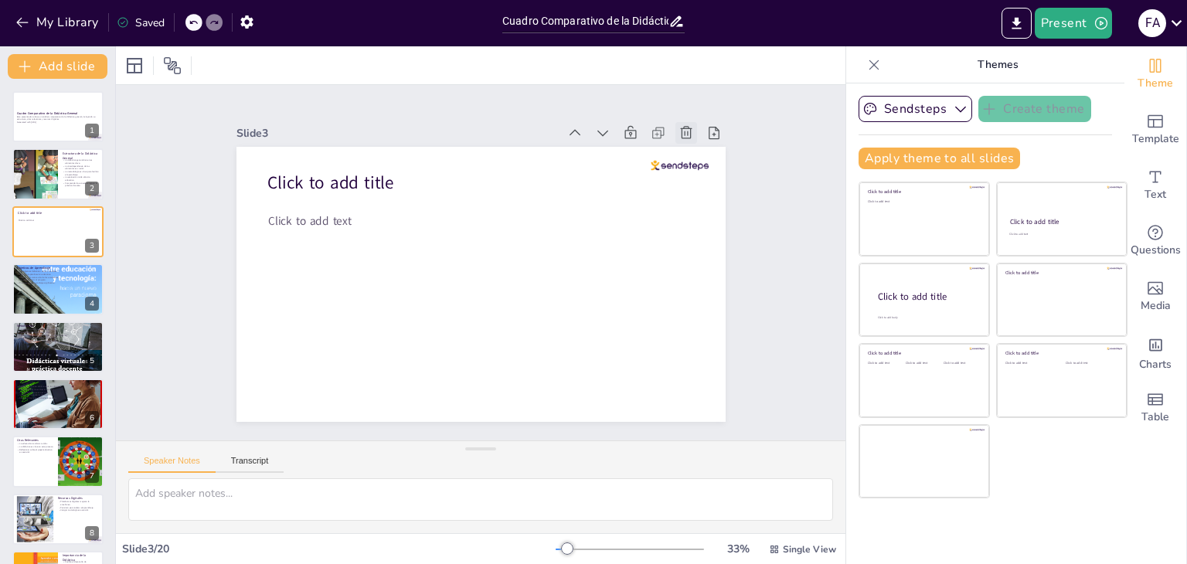
click at [693, 148] on icon at bounding box center [699, 155] width 13 height 14
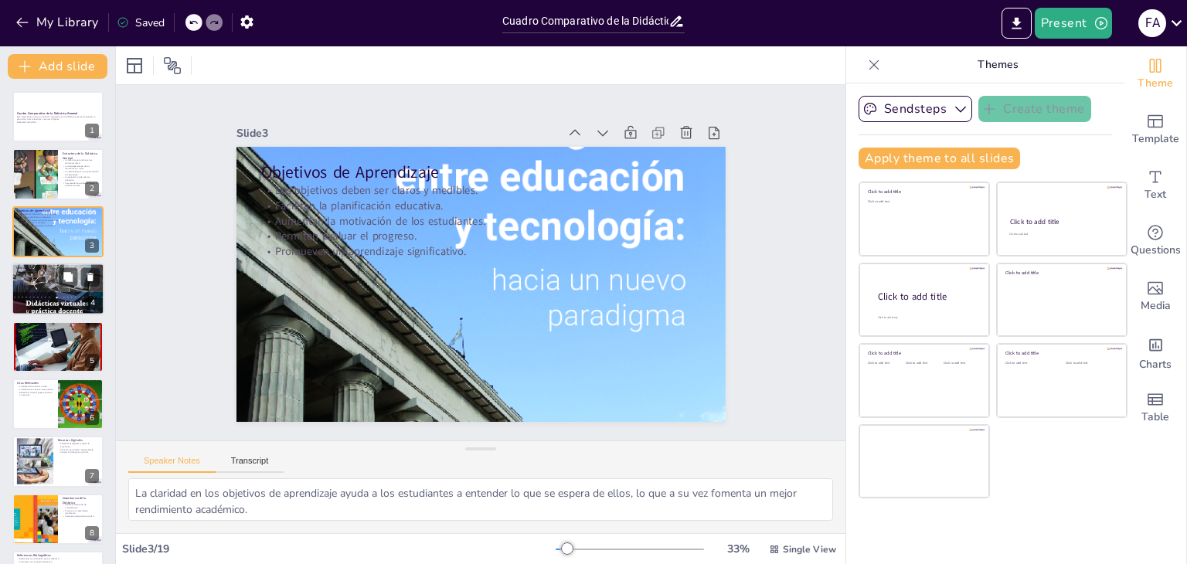
click at [37, 276] on p "La metodología afecta el compromiso del estudiante." at bounding box center [57, 277] width 83 height 3
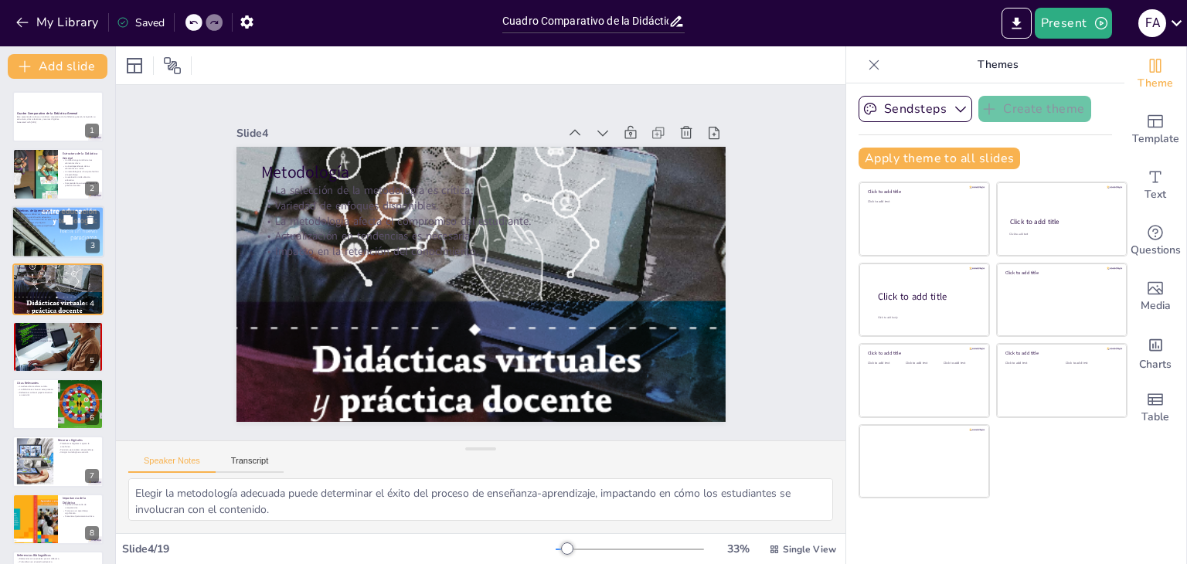
click at [50, 237] on div at bounding box center [58, 231] width 93 height 131
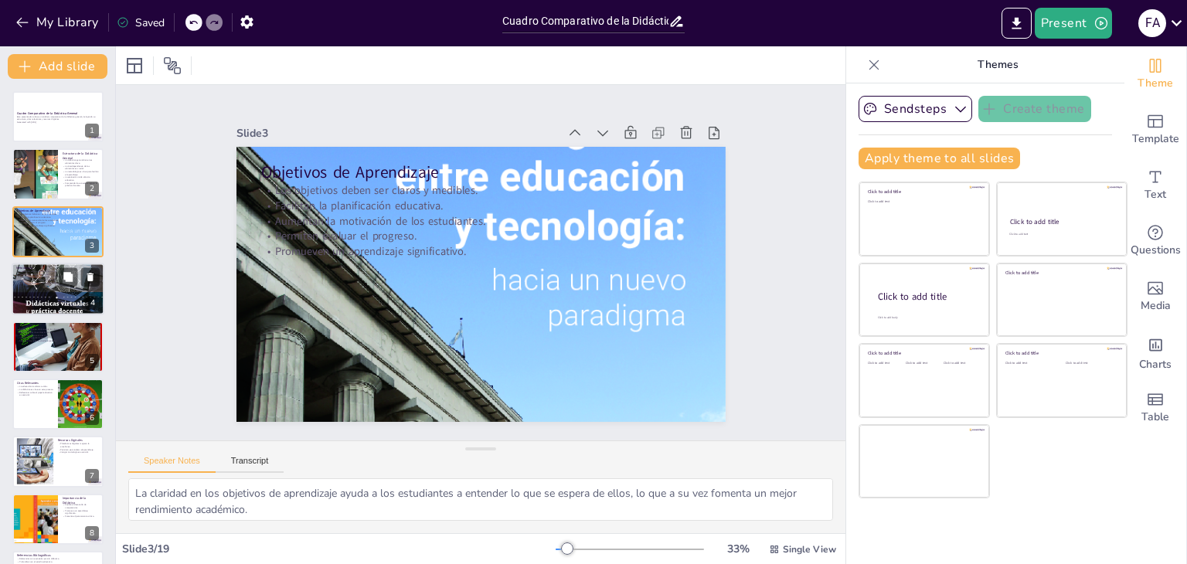
click at [79, 288] on div at bounding box center [58, 289] width 93 height 130
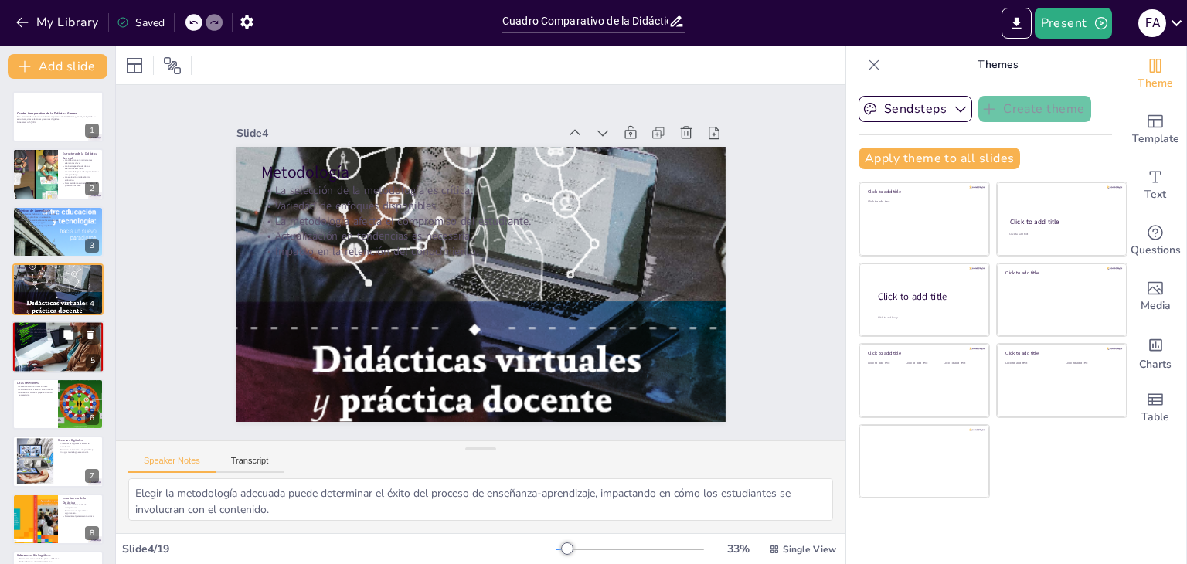
click at [55, 353] on div at bounding box center [58, 347] width 93 height 140
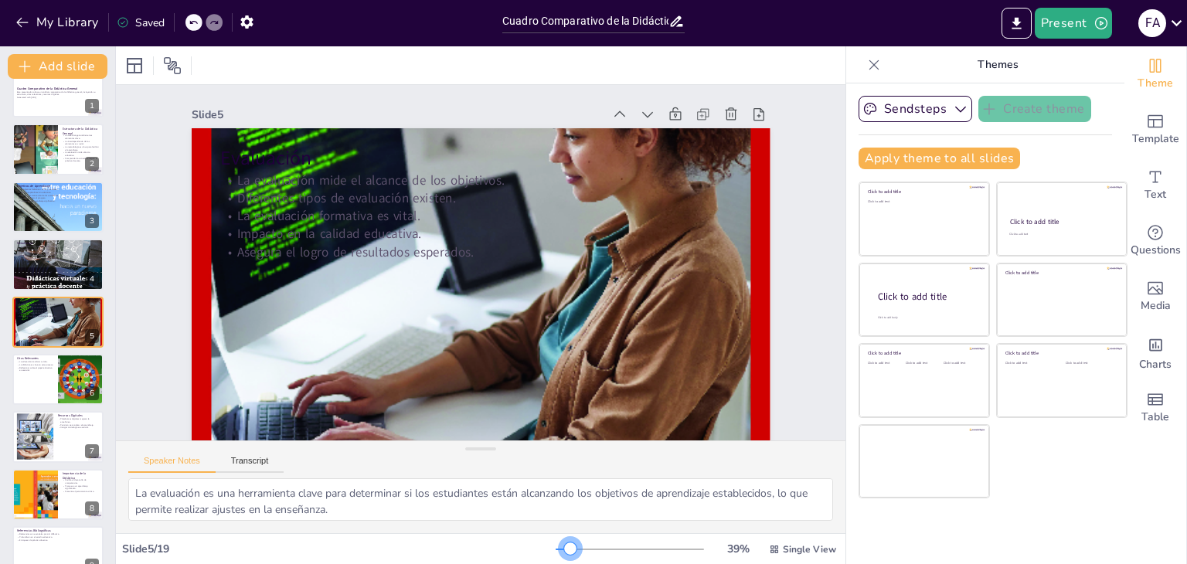
click at [564, 543] on div at bounding box center [570, 549] width 12 height 12
click at [26, 385] on div at bounding box center [57, 379] width 91 height 51
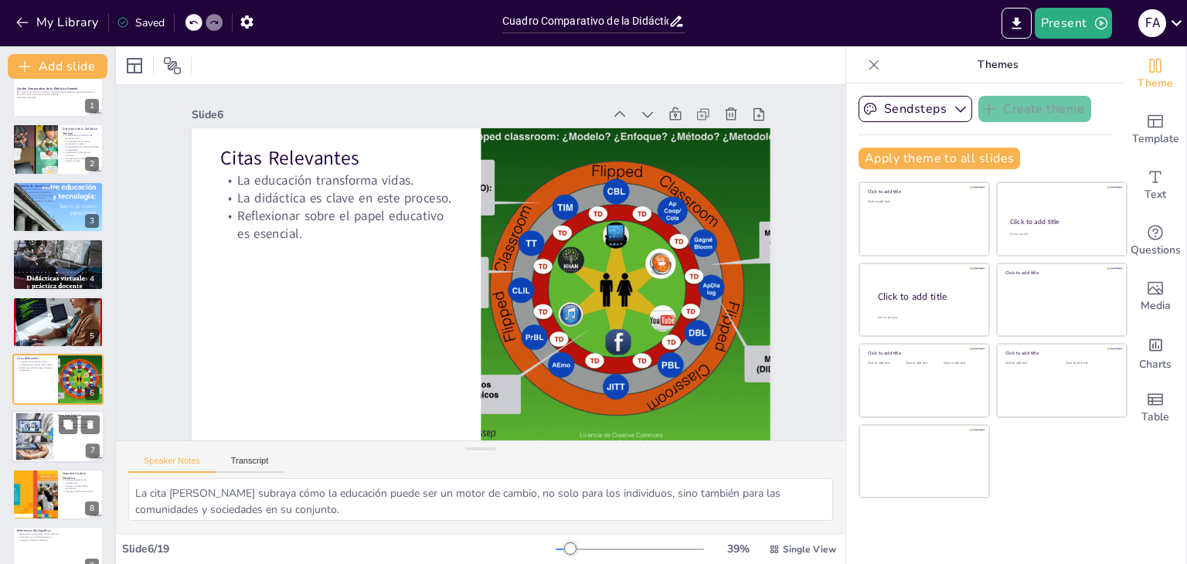
scroll to position [83, 0]
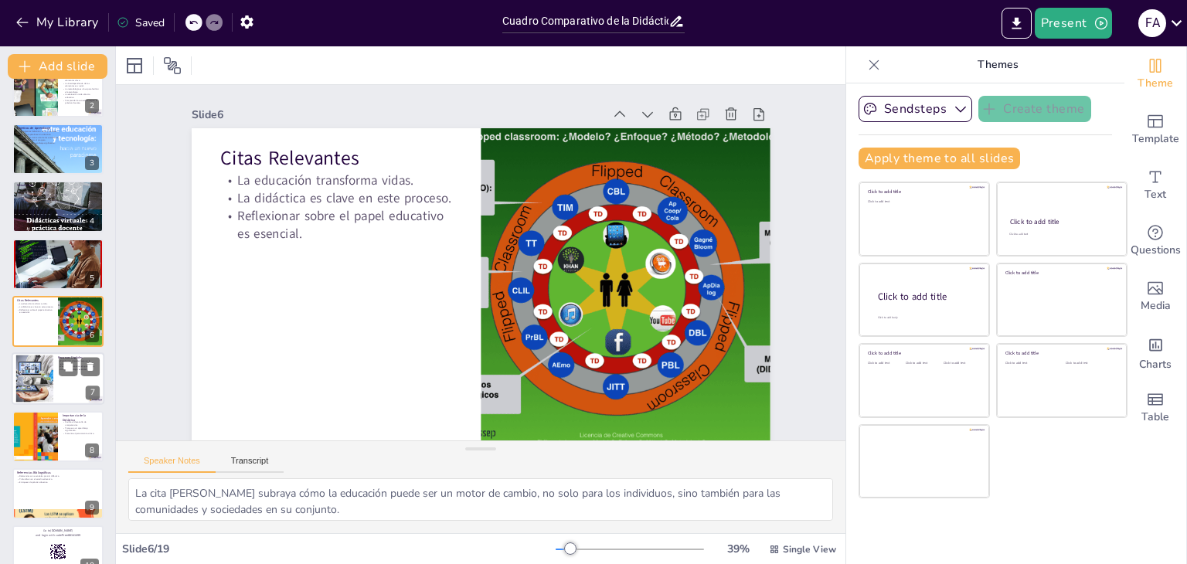
click at [56, 388] on div at bounding box center [58, 379] width 93 height 53
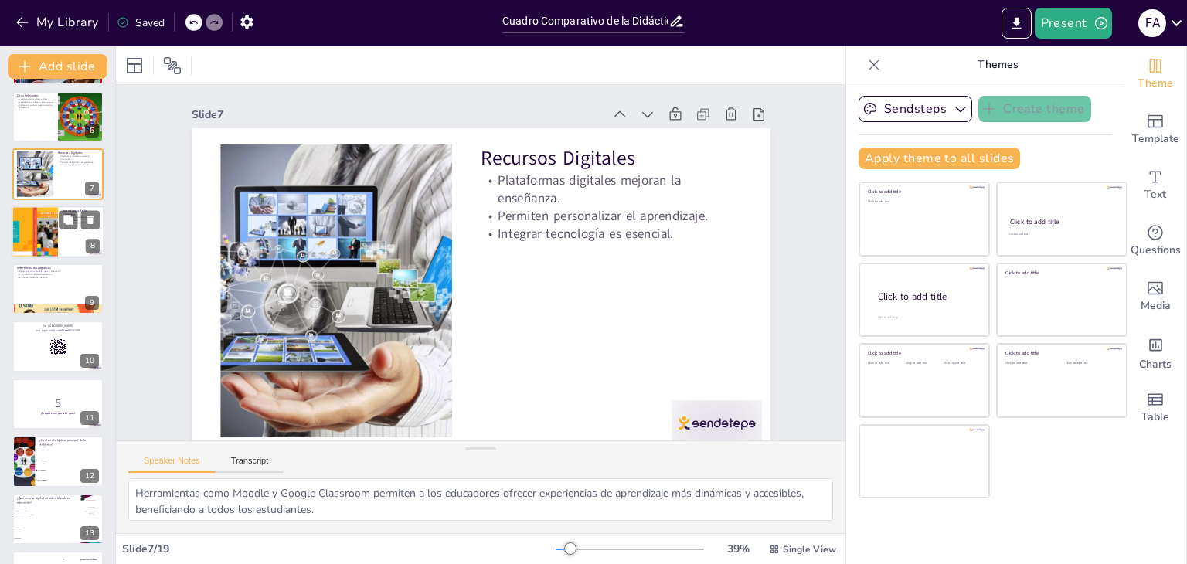
scroll to position [295, 0]
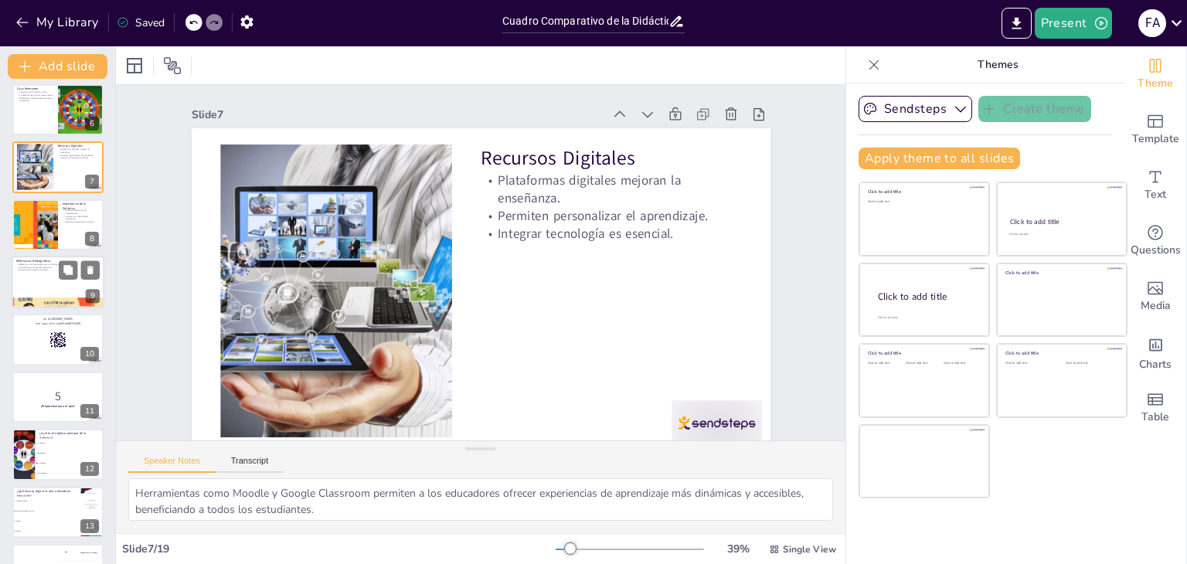
click at [37, 290] on div at bounding box center [58, 282] width 93 height 53
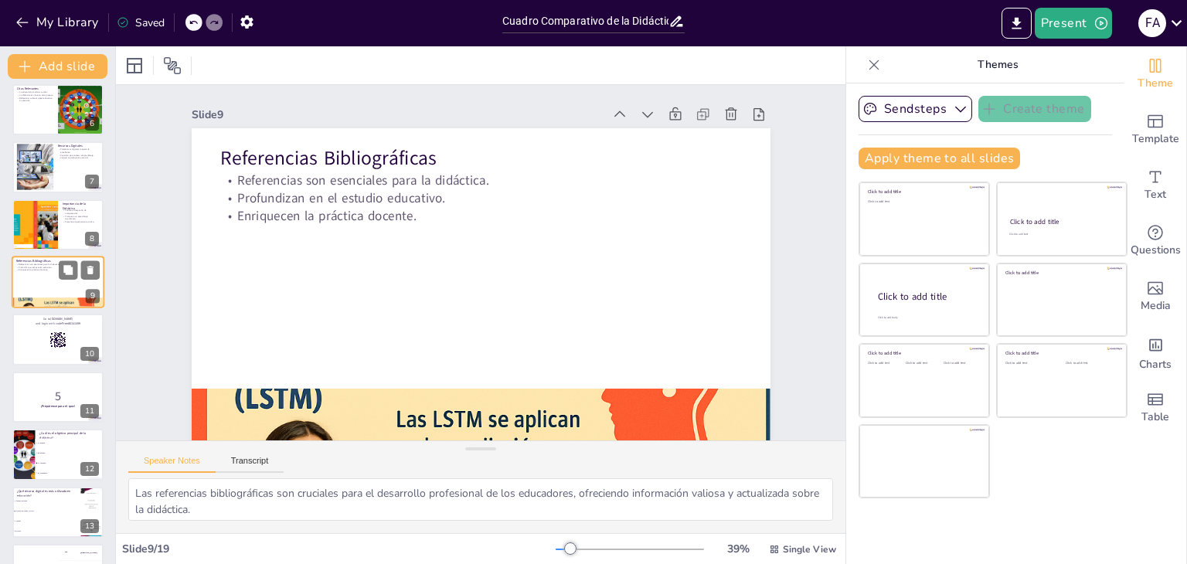
scroll to position [255, 0]
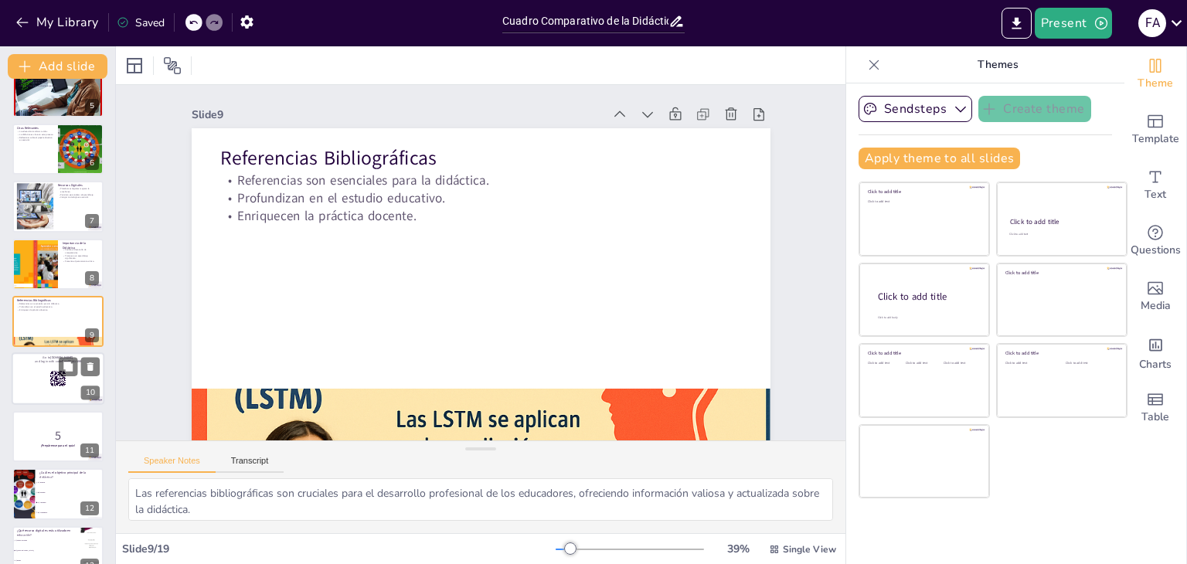
click at [43, 378] on div at bounding box center [58, 379] width 93 height 53
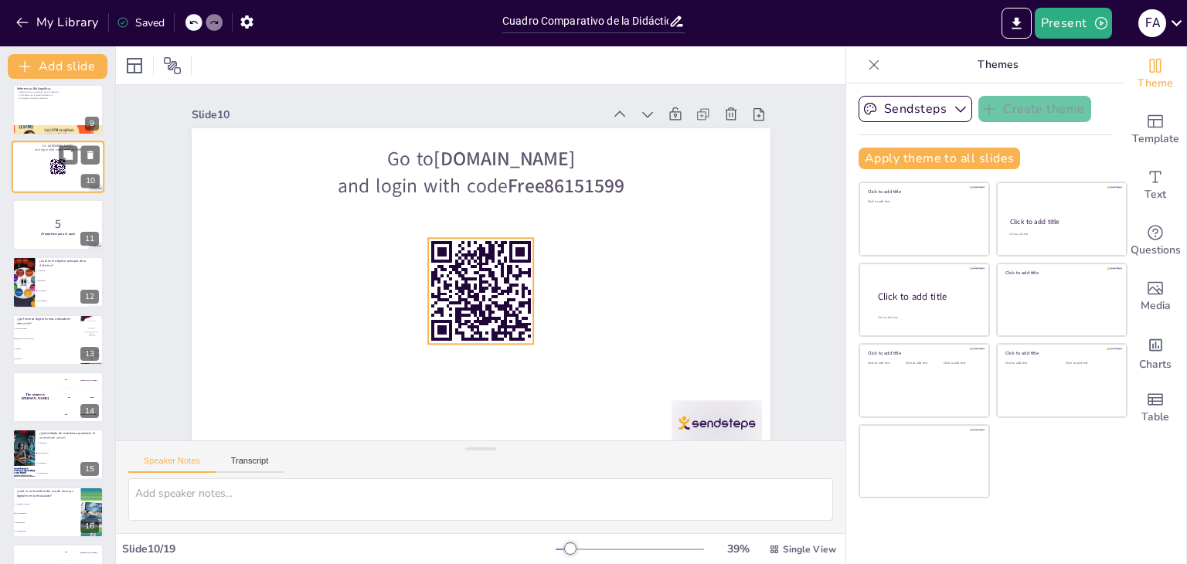
scroll to position [467, 0]
click at [56, 227] on p "5" at bounding box center [57, 224] width 83 height 17
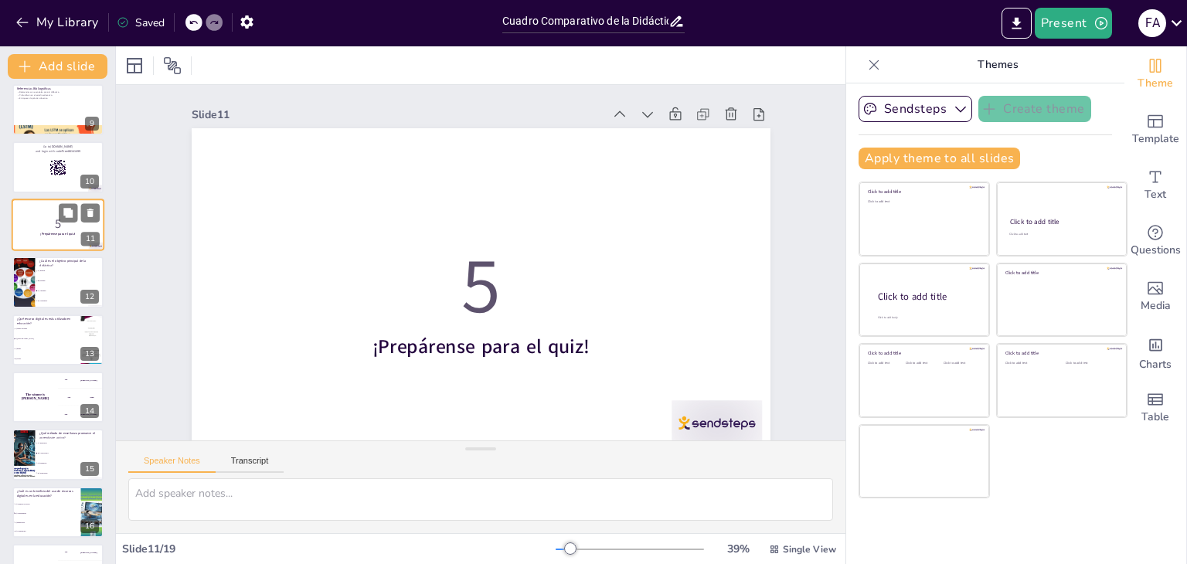
scroll to position [370, 0]
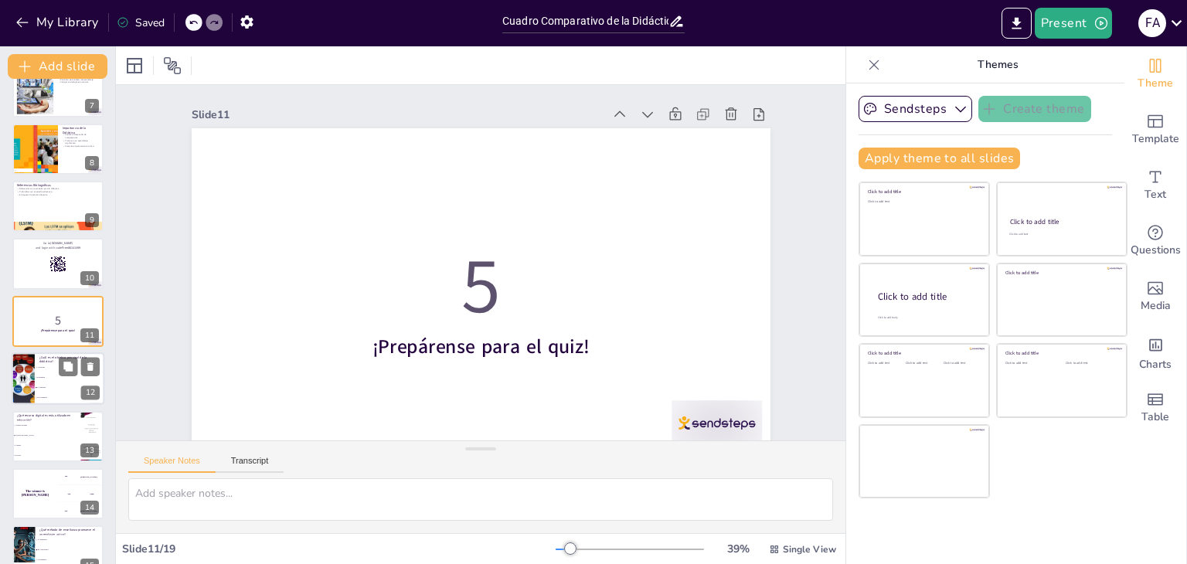
click at [51, 372] on li "A) Evaluar" at bounding box center [70, 368] width 70 height 10
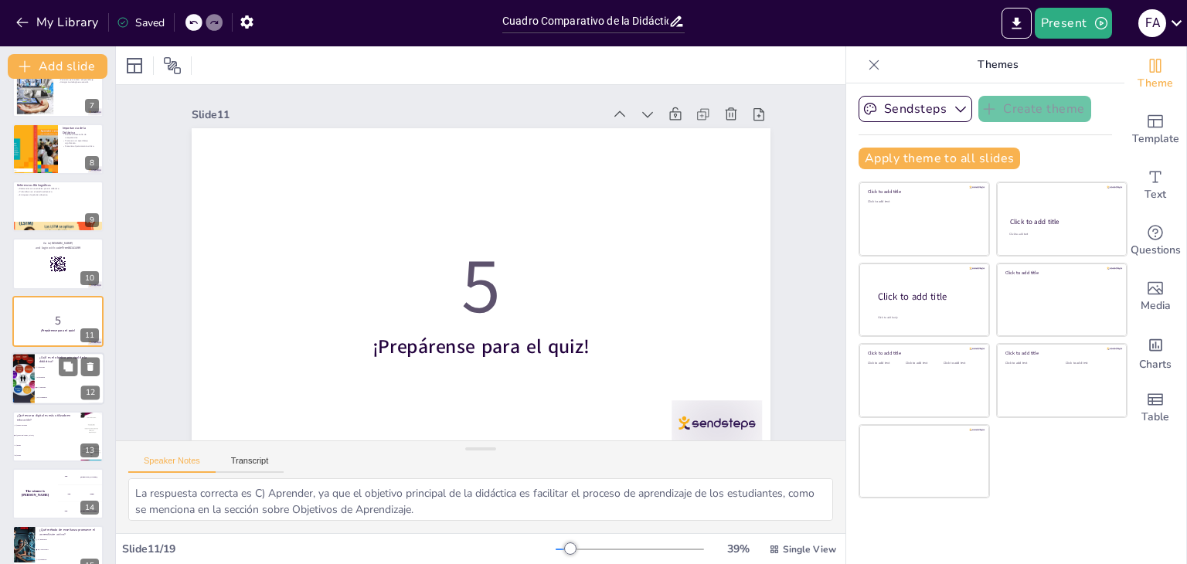
scroll to position [428, 0]
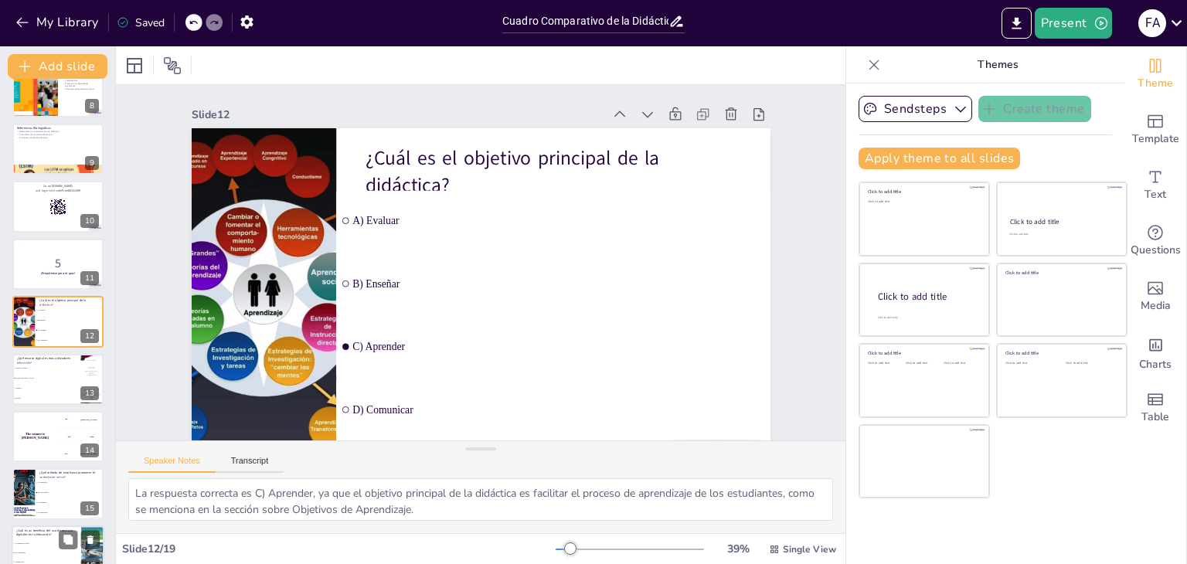
click at [45, 441] on div "The winner is [PERSON_NAME]" at bounding box center [35, 436] width 46 height 51
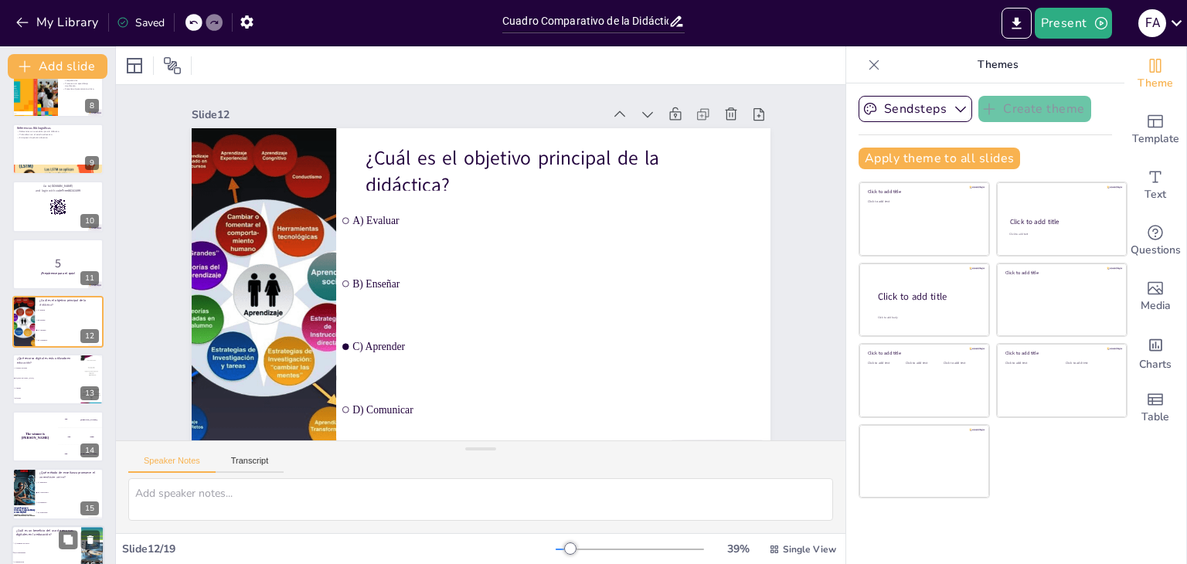
scroll to position [543, 0]
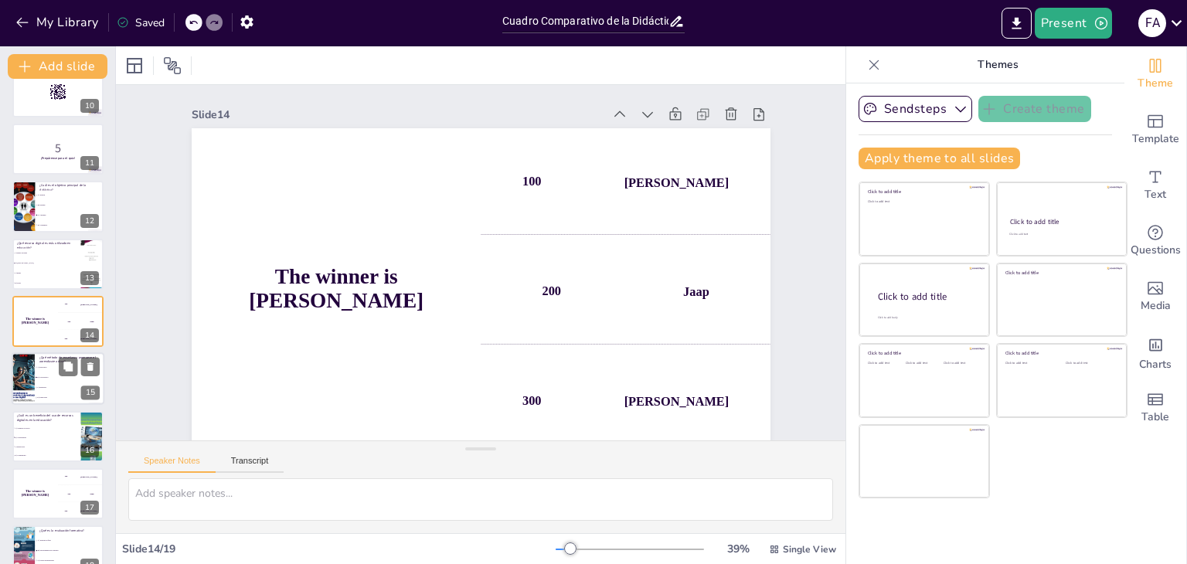
click at [39, 390] on li "C) Repetitivo" at bounding box center [70, 388] width 70 height 10
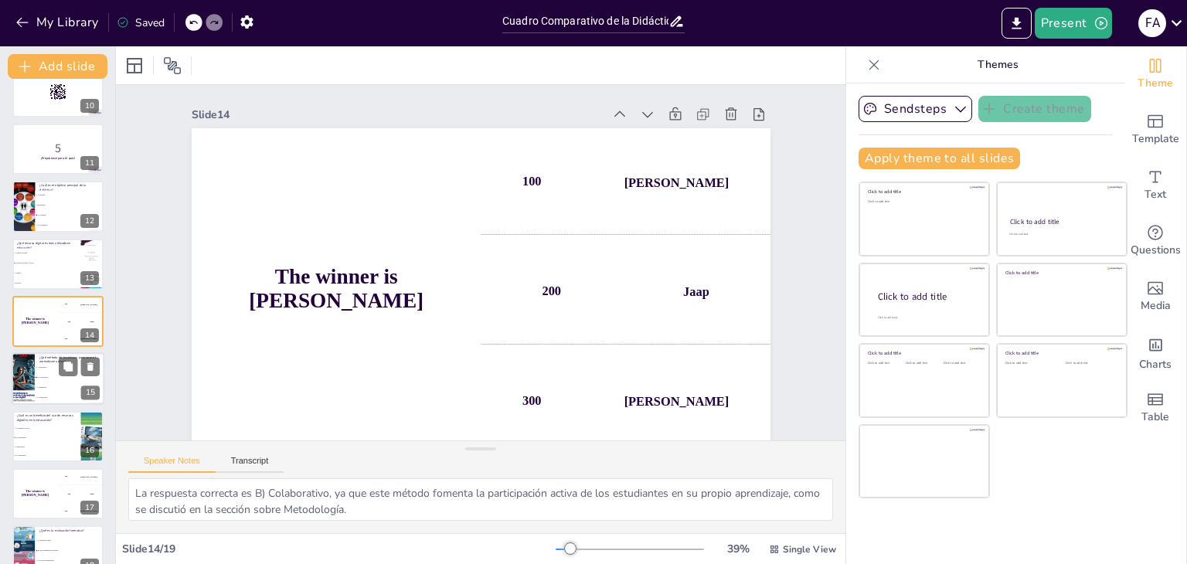
scroll to position [600, 0]
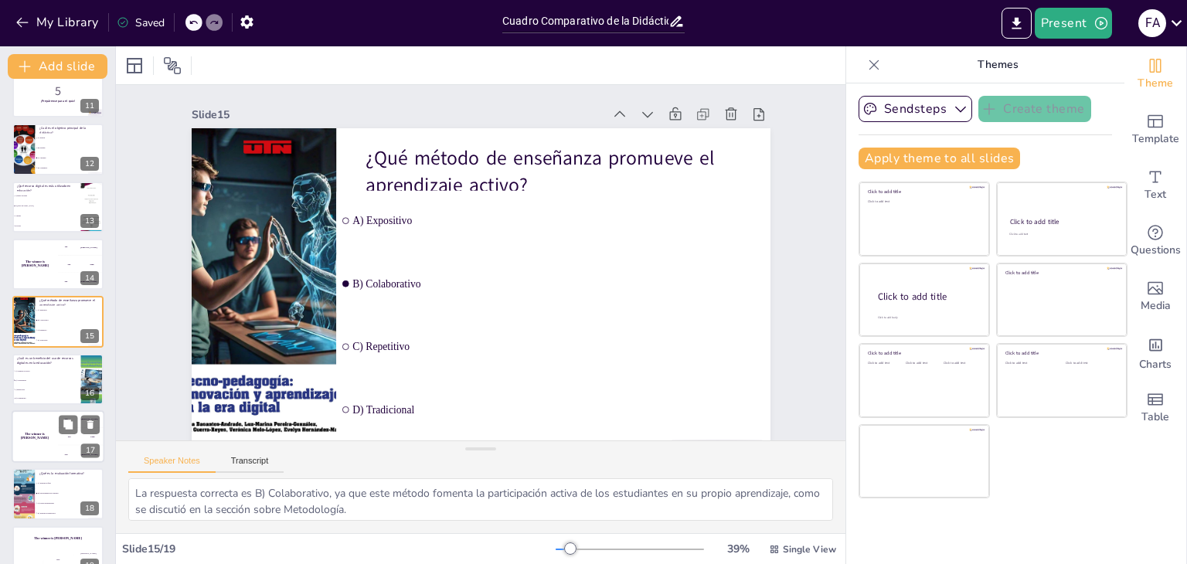
click at [34, 431] on div "The winner is [PERSON_NAME]" at bounding box center [35, 437] width 46 height 53
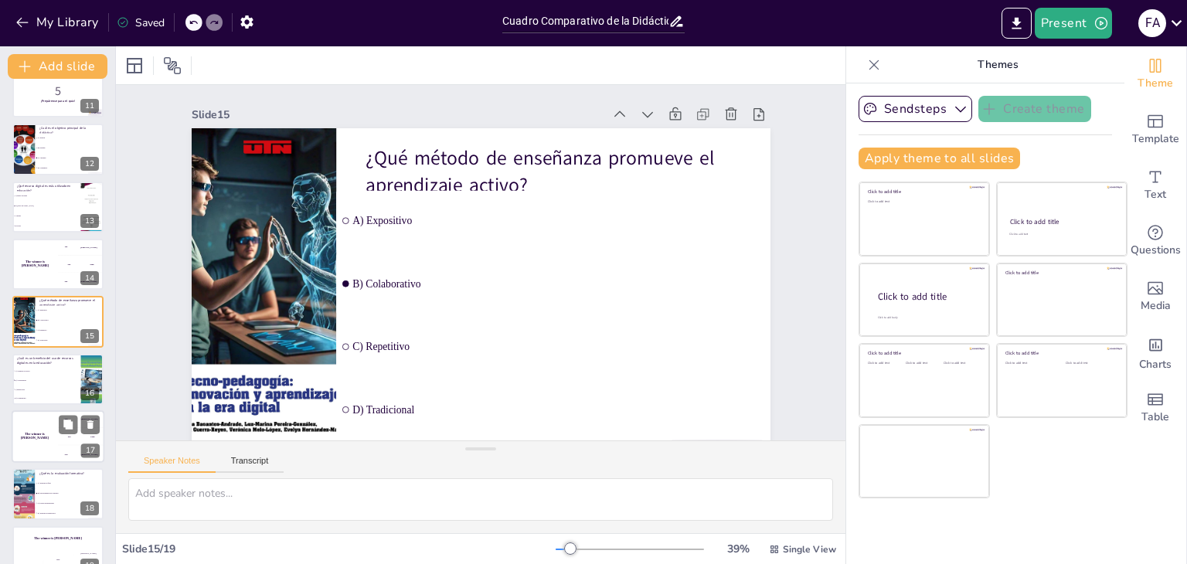
scroll to position [625, 0]
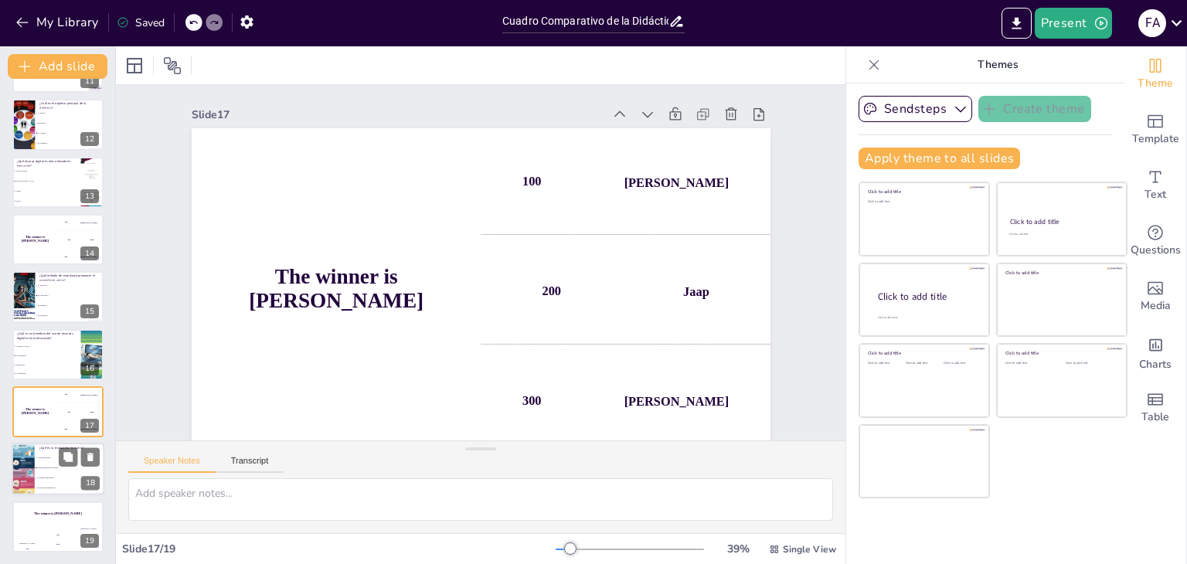
click at [43, 460] on ul "A) Evaluación final B) Retroalimentación continua C) Prueba estandarizada D) Ev…" at bounding box center [70, 474] width 70 height 40
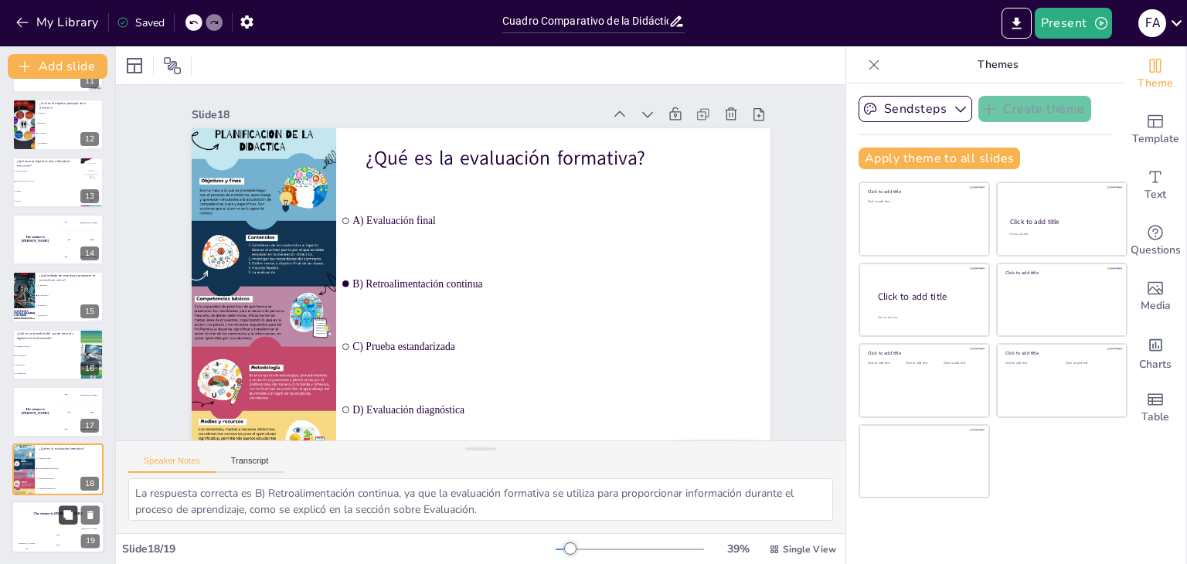
click at [62, 520] on button at bounding box center [68, 515] width 19 height 19
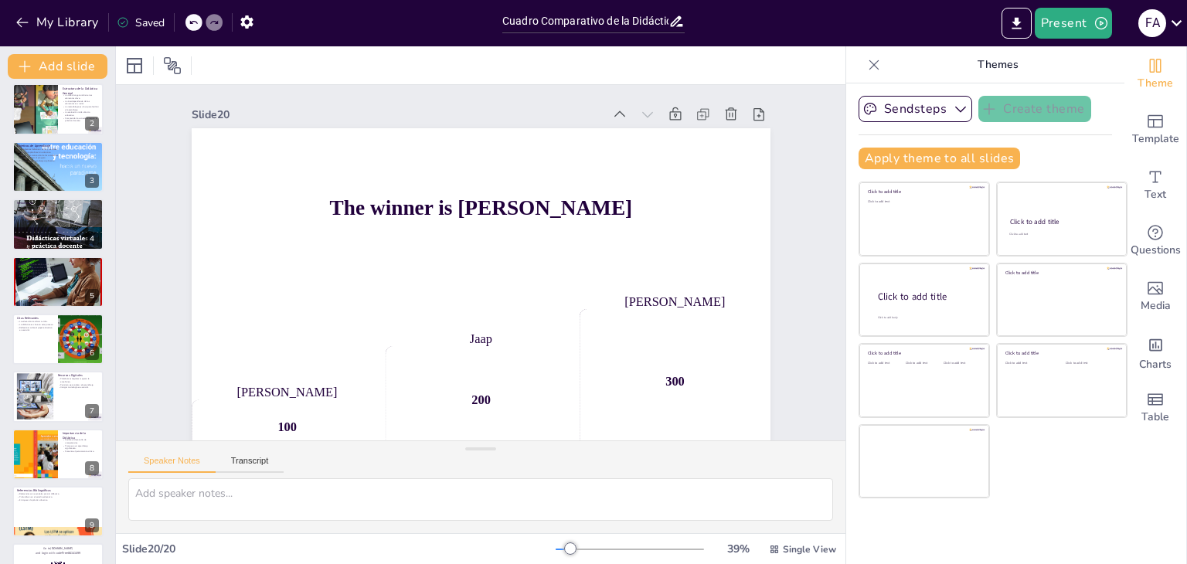
scroll to position [0, 0]
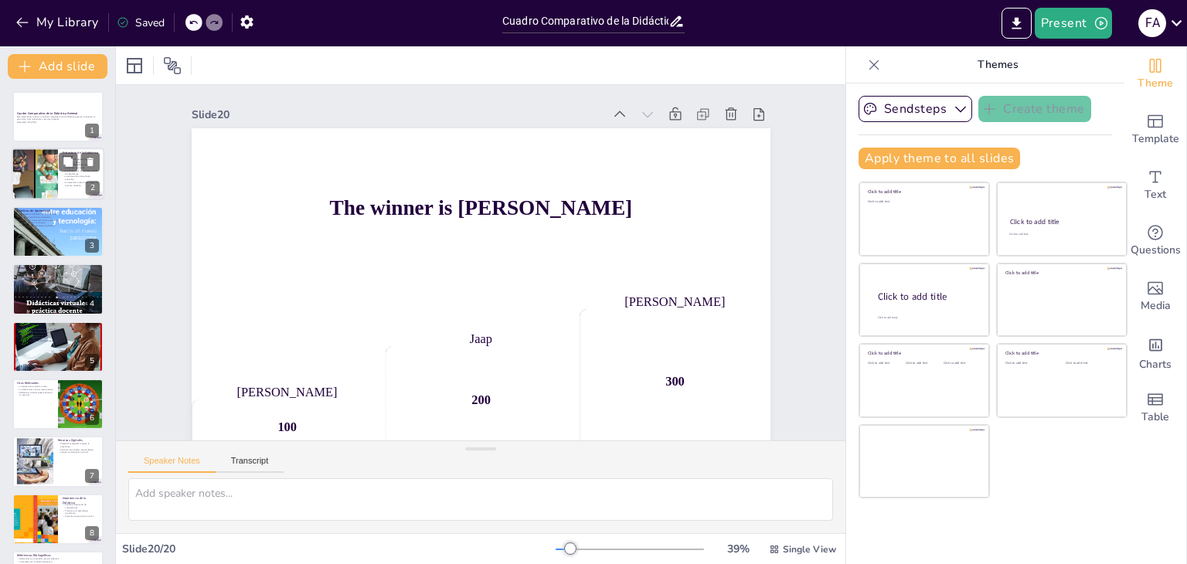
click at [45, 182] on div at bounding box center [34, 174] width 87 height 53
